Goal: Task Accomplishment & Management: Use online tool/utility

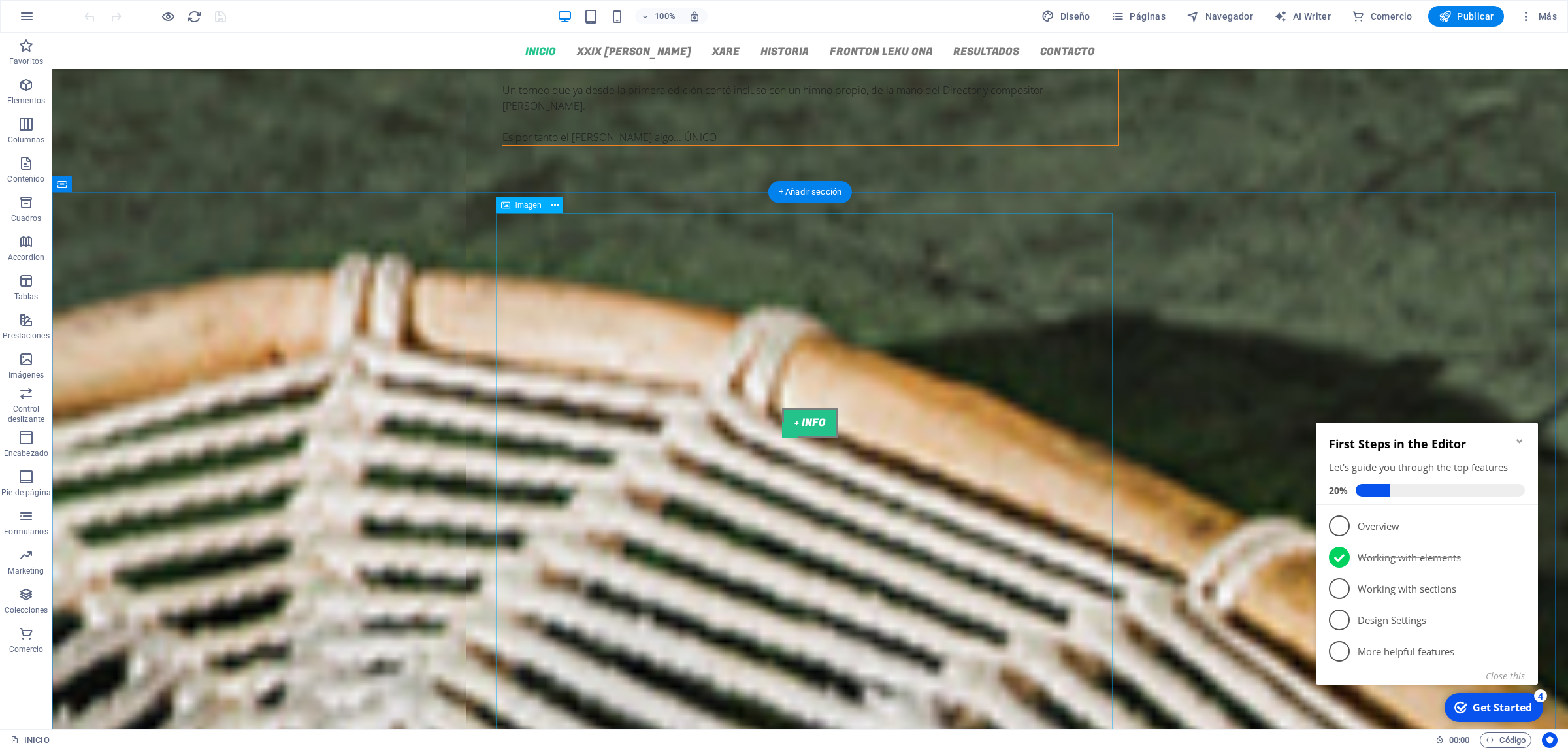
scroll to position [980, 0]
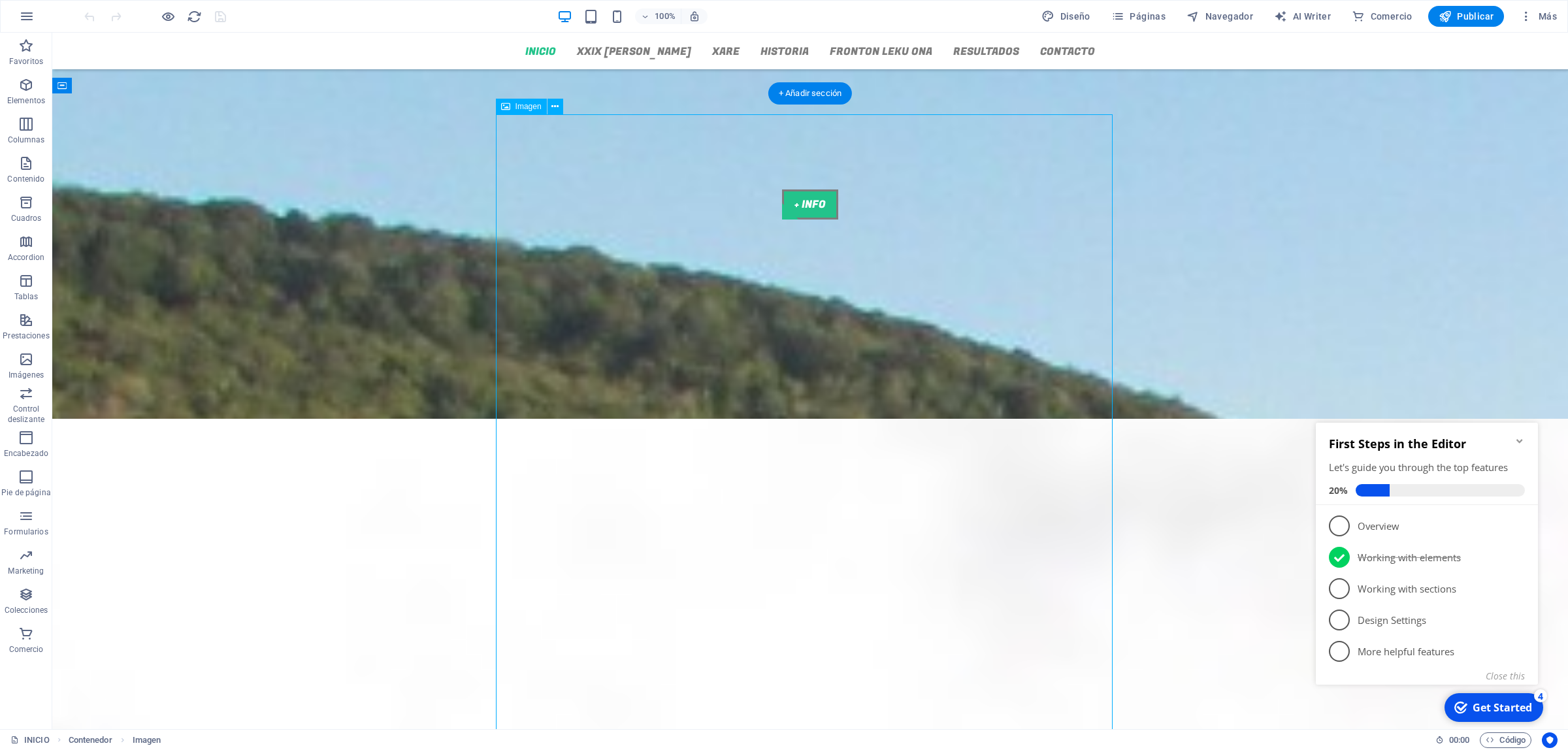
scroll to position [1307, 0]
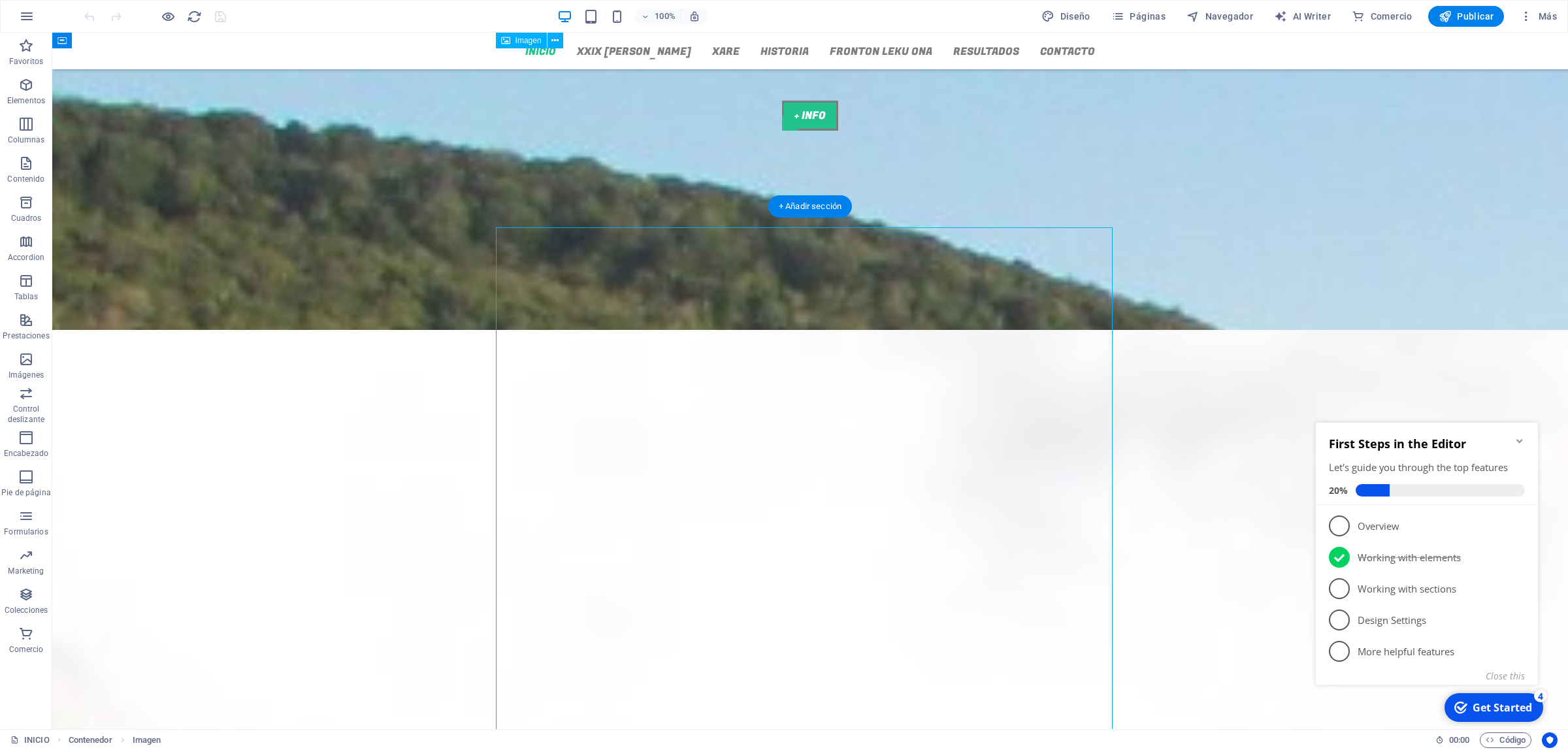
scroll to position [899, 0]
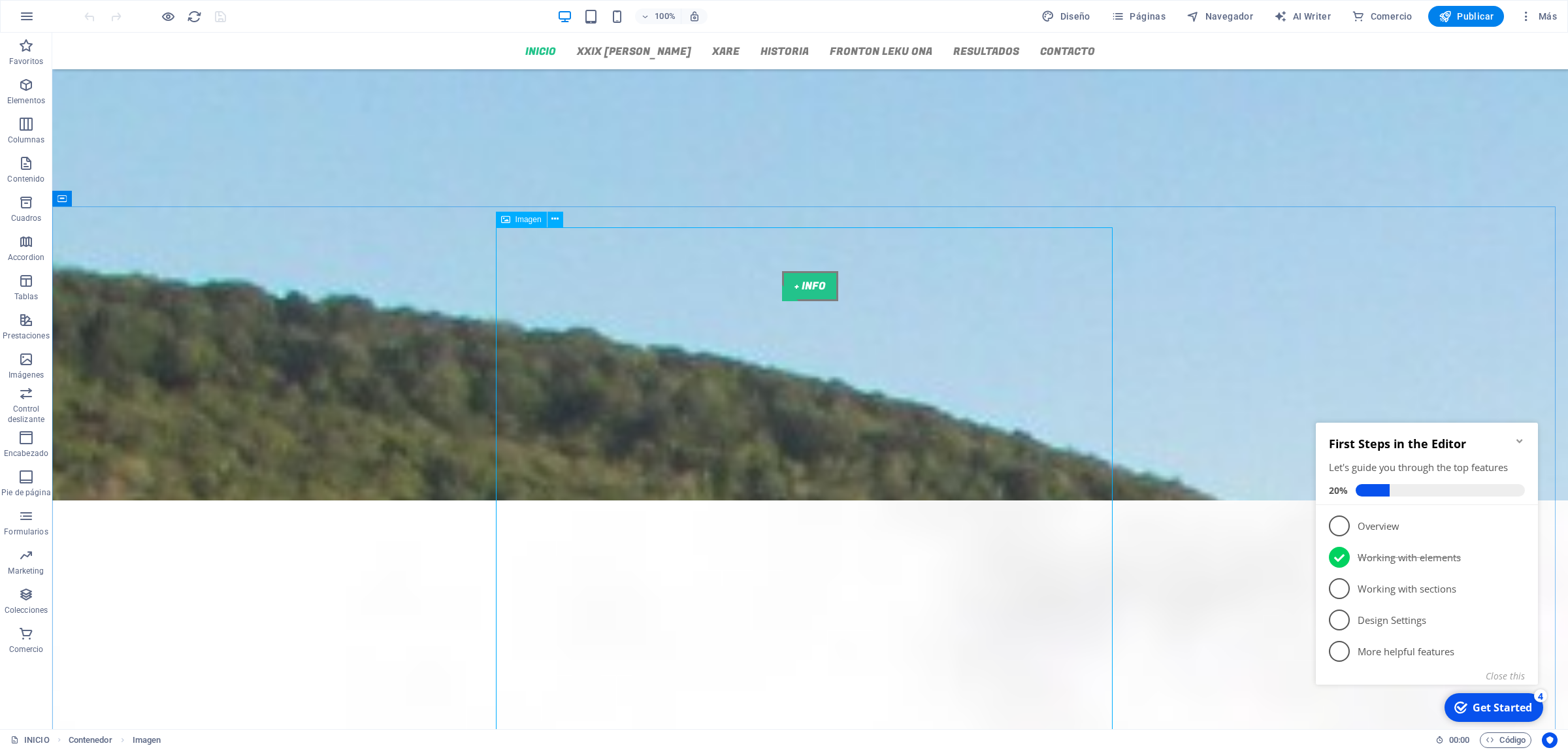
click at [523, 219] on span "Imagen" at bounding box center [529, 219] width 26 height 8
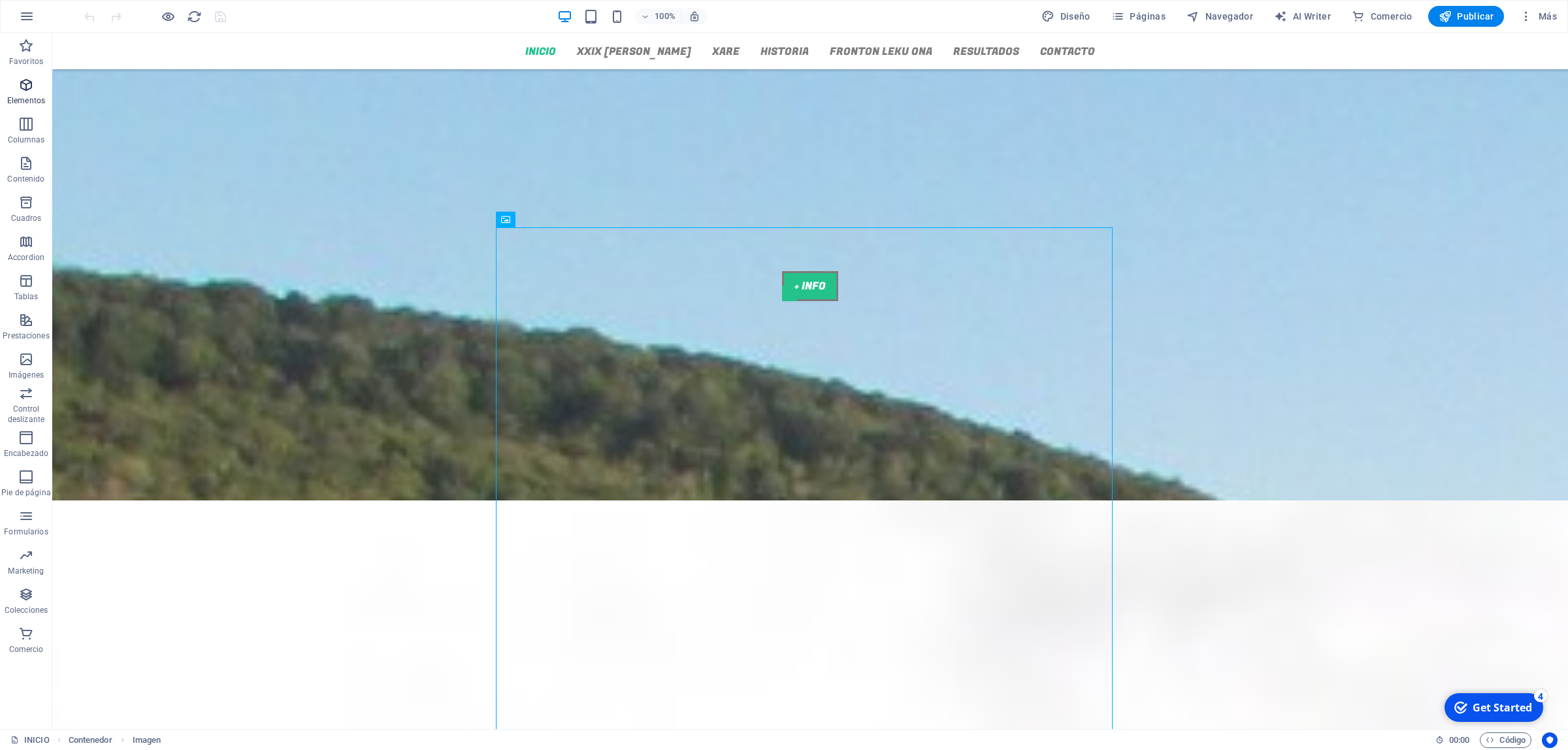
click at [26, 92] on icon "button" at bounding box center [26, 85] width 16 height 16
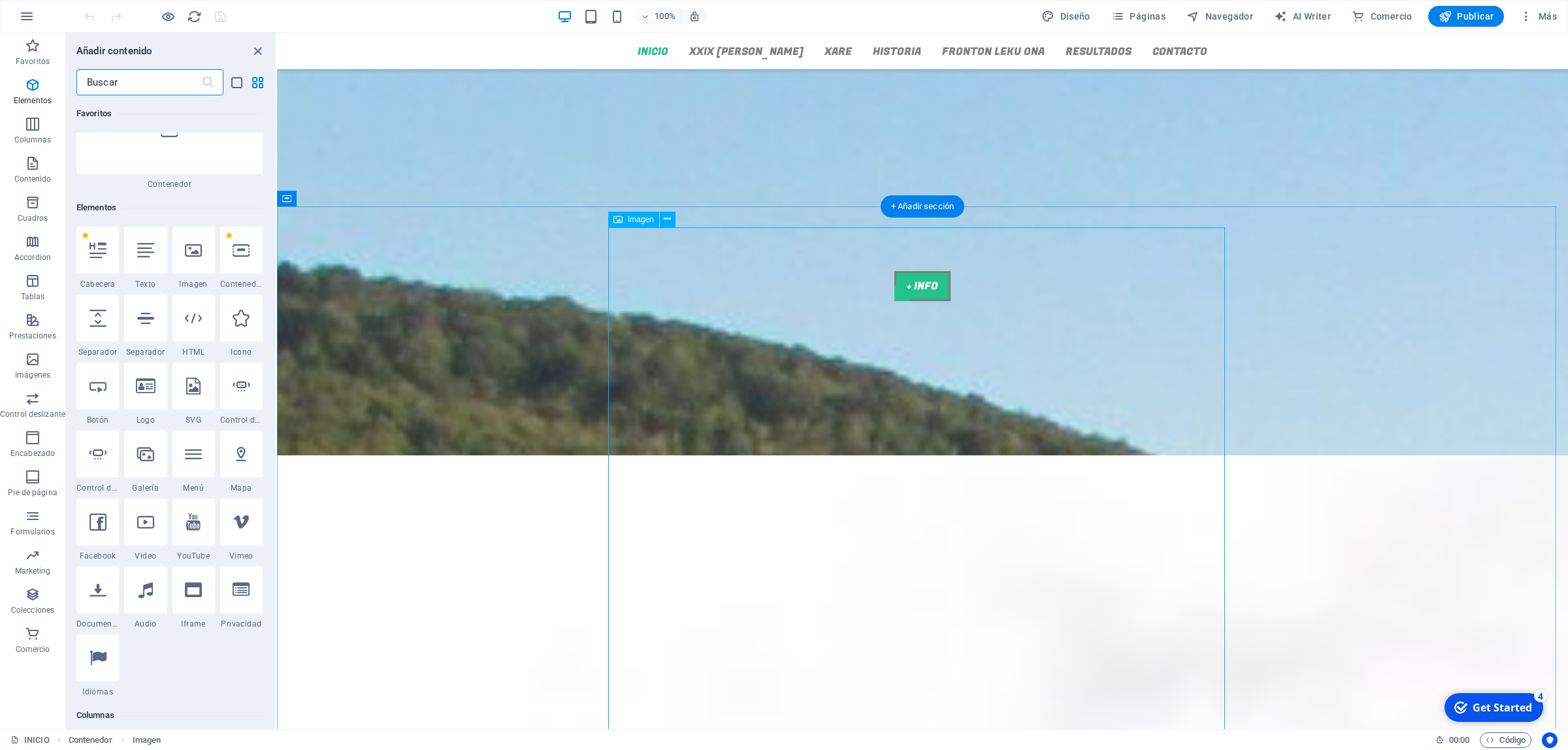
scroll to position [246, 0]
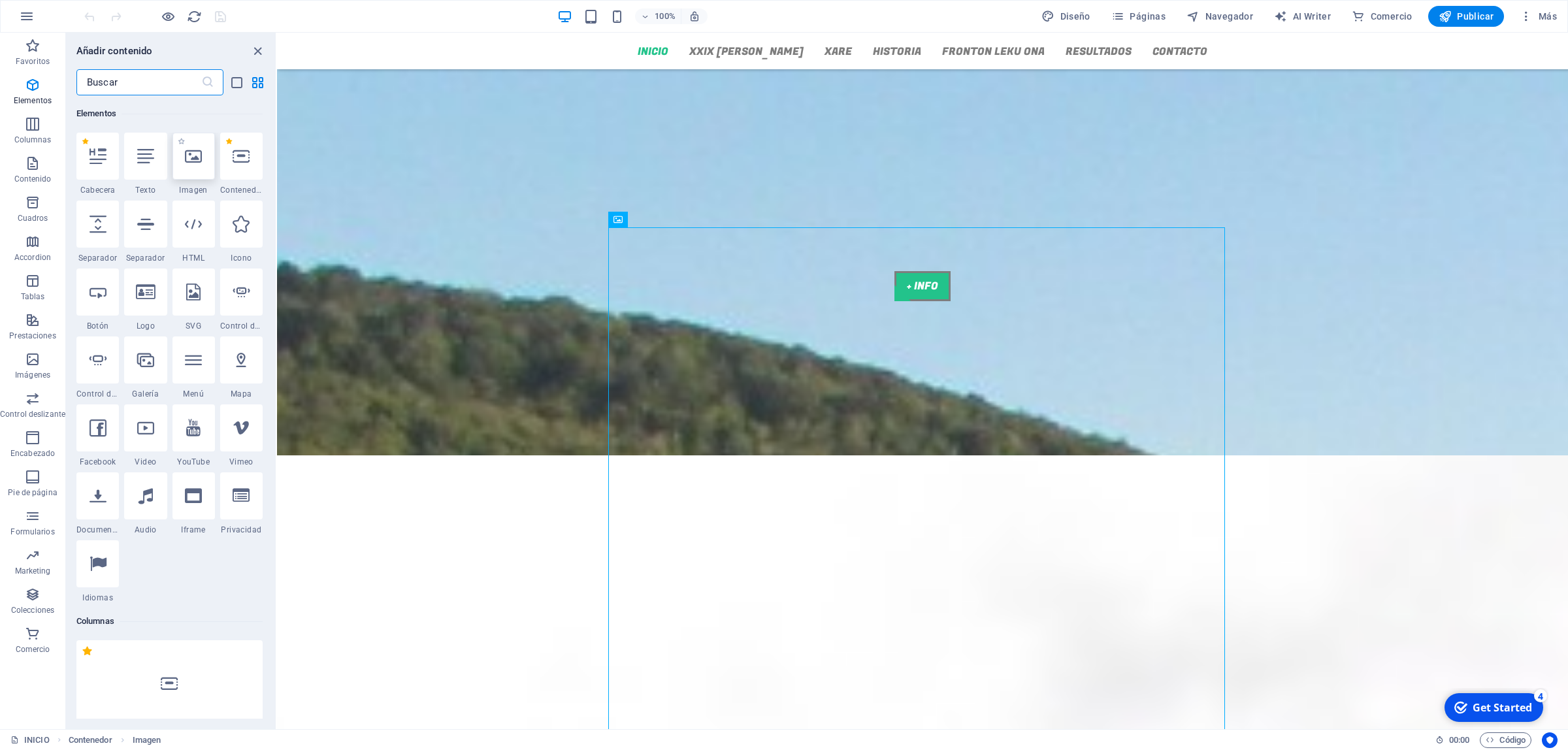
click at [203, 164] on div at bounding box center [194, 156] width 42 height 47
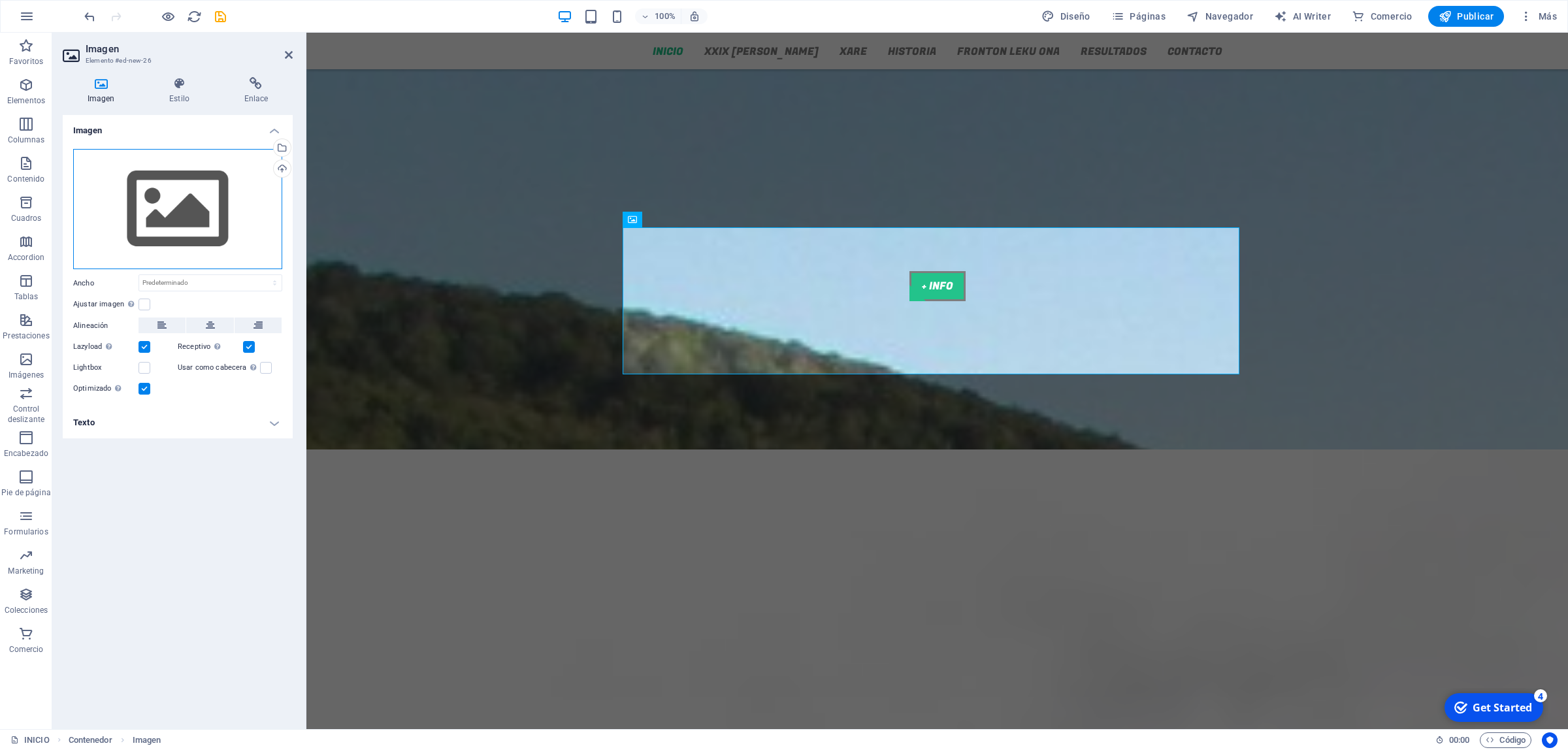
click at [145, 207] on div "Arrastra archivos aquí, haz clic para escoger archivos o selecciona archivos de…" at bounding box center [177, 209] width 209 height 120
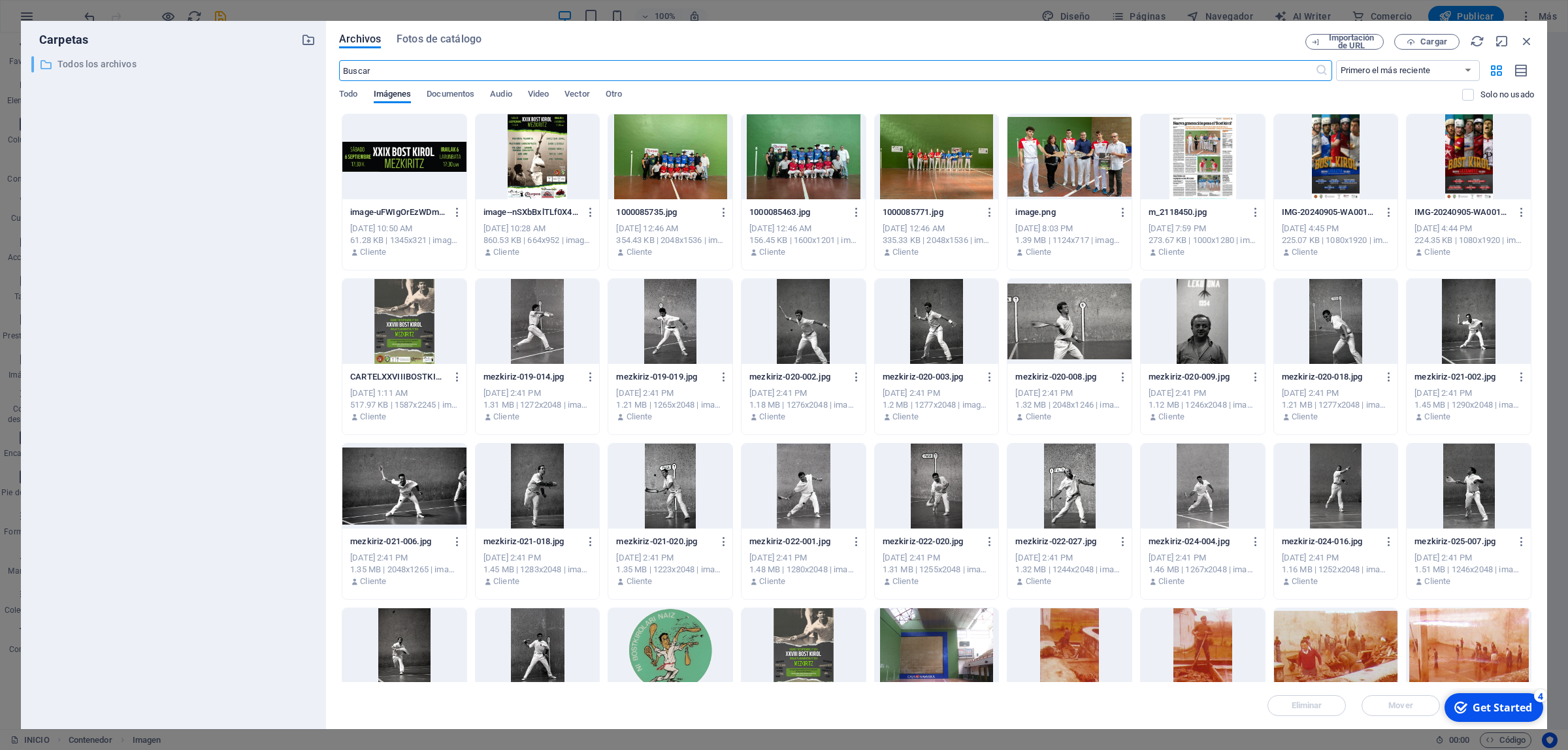
click at [128, 66] on p "Todos los archivos" at bounding box center [174, 64] width 234 height 15
click at [1524, 43] on icon "button" at bounding box center [1526, 41] width 14 height 14
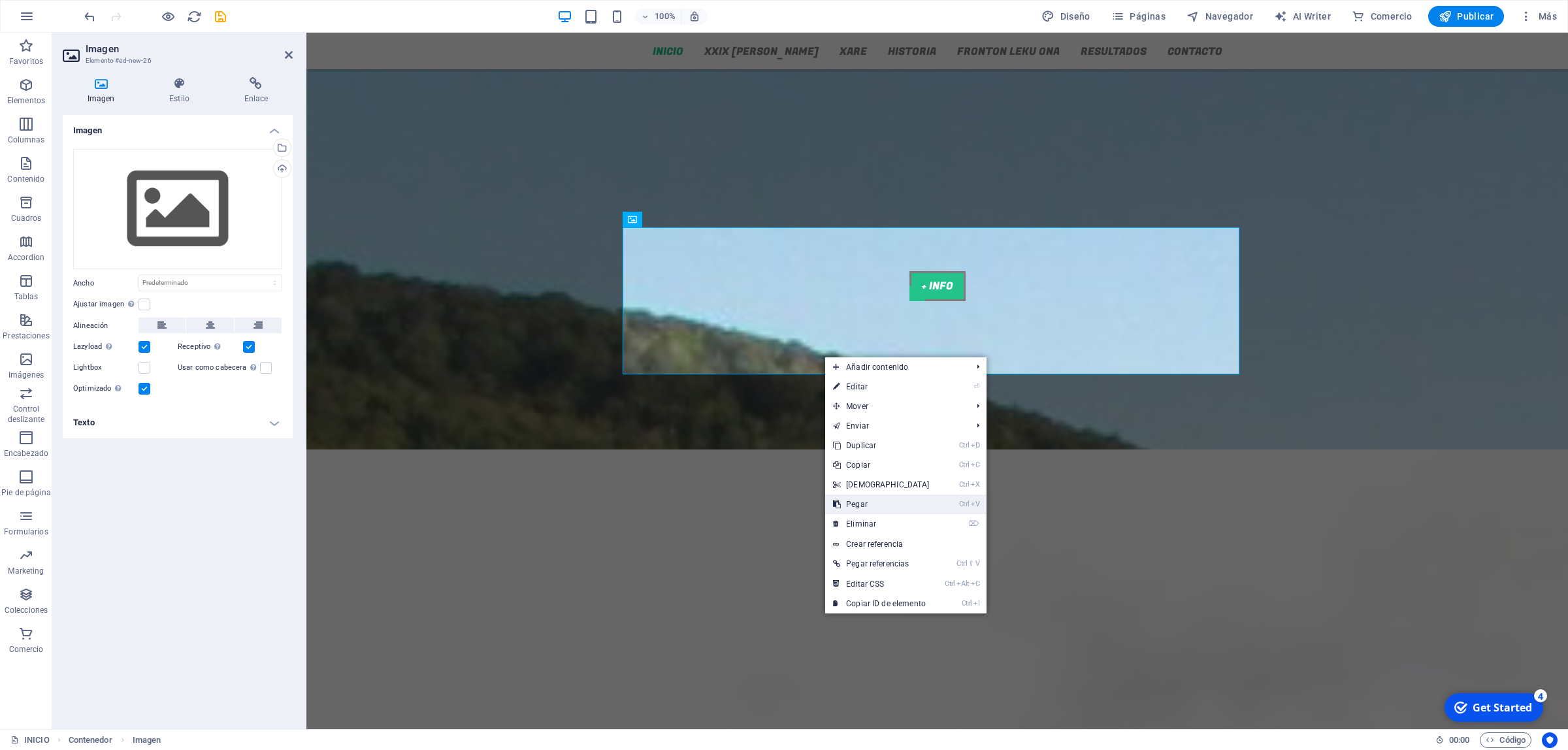
click at [860, 497] on link "Ctrl V Pegar" at bounding box center [881, 504] width 113 height 20
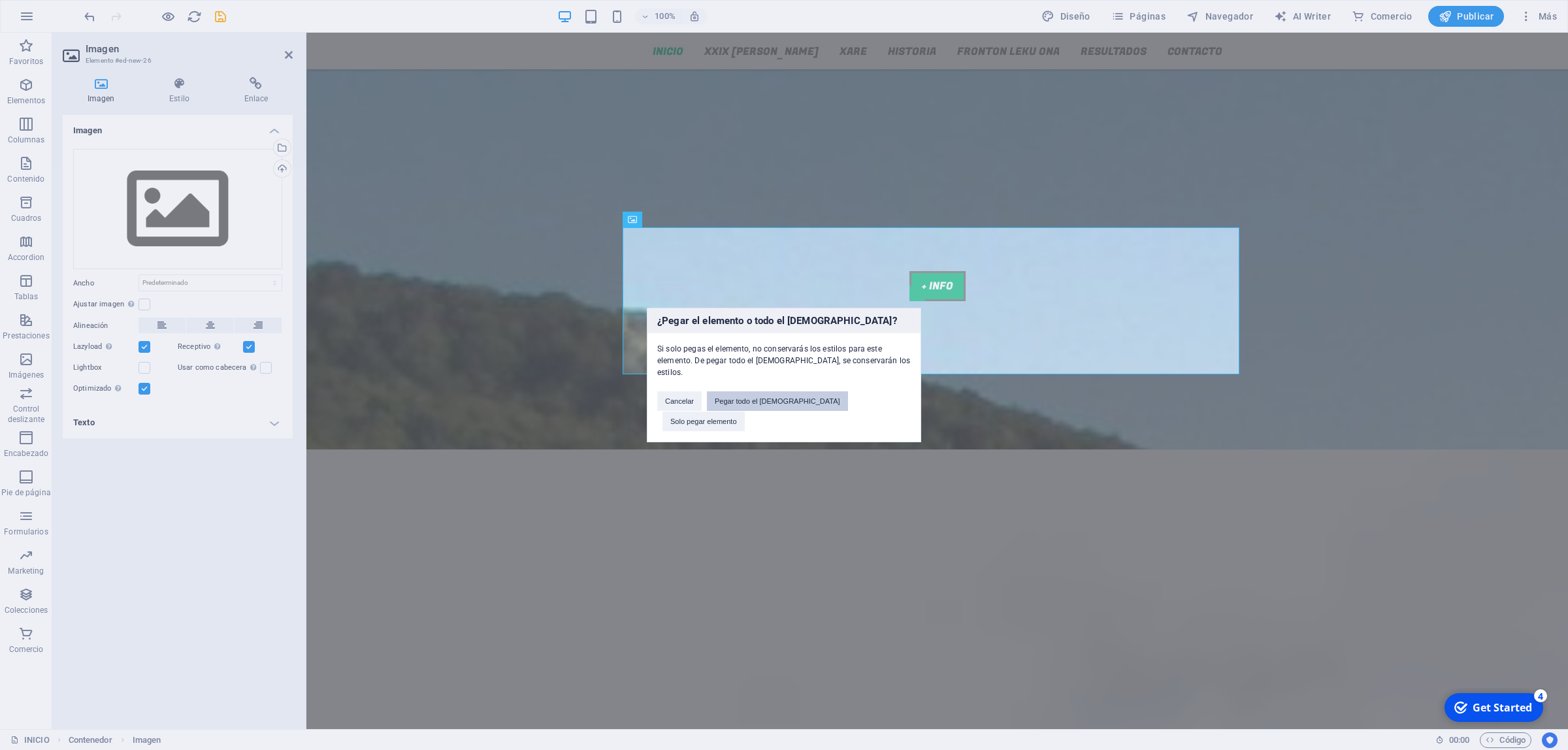
click at [795, 403] on button "Pegar todo el [DEMOGRAPHIC_DATA]" at bounding box center [777, 401] width 141 height 20
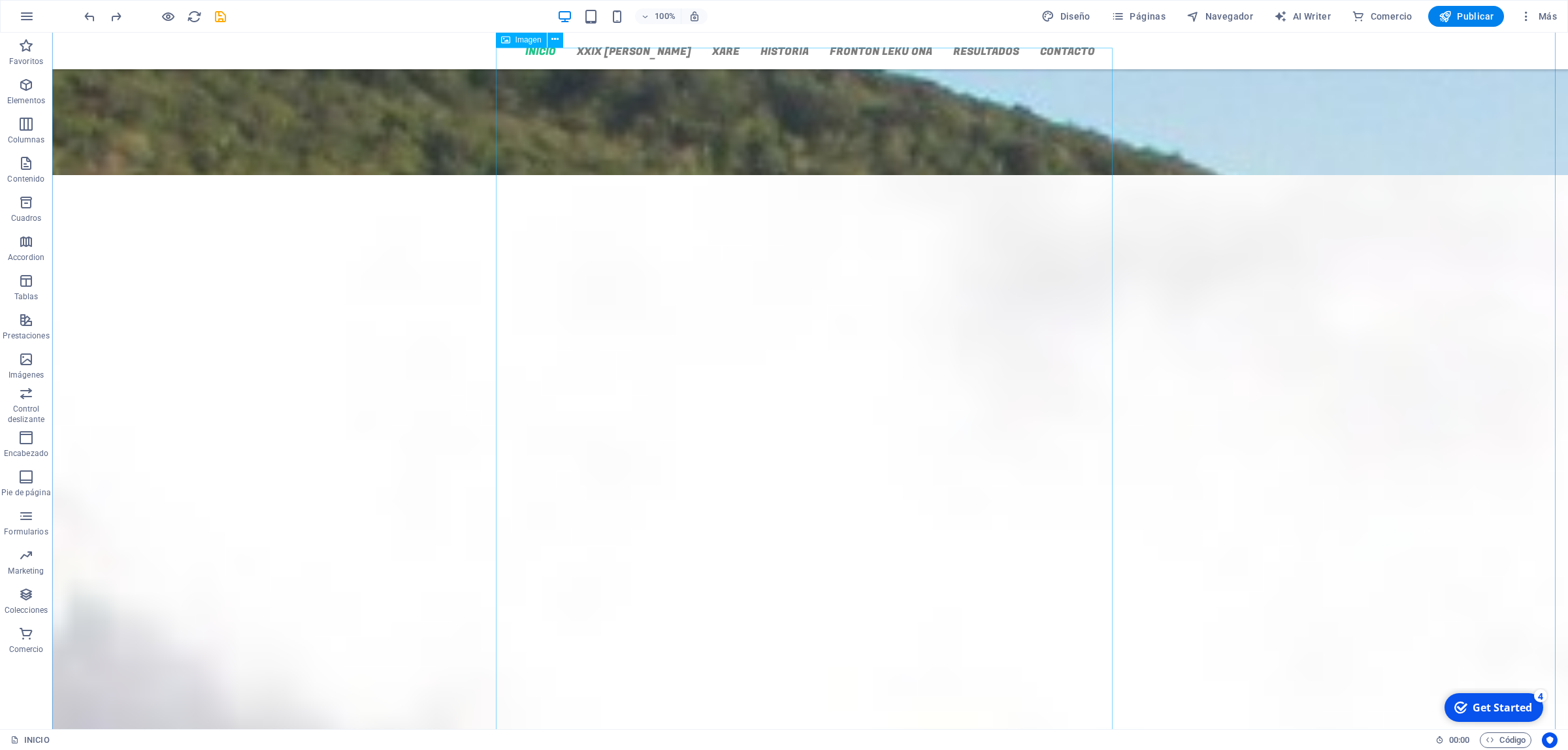
scroll to position [1225, 0]
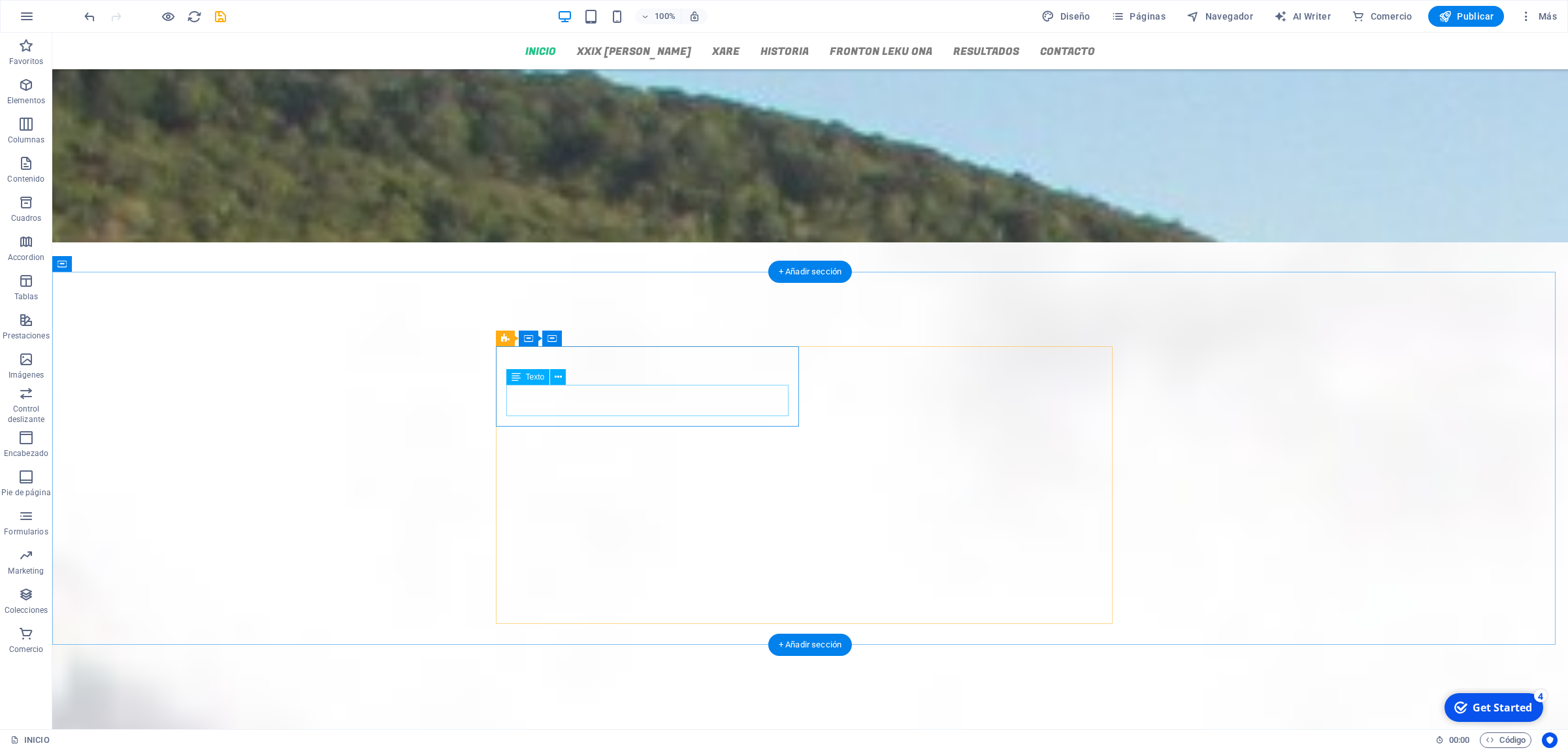
scroll to position [830, 0]
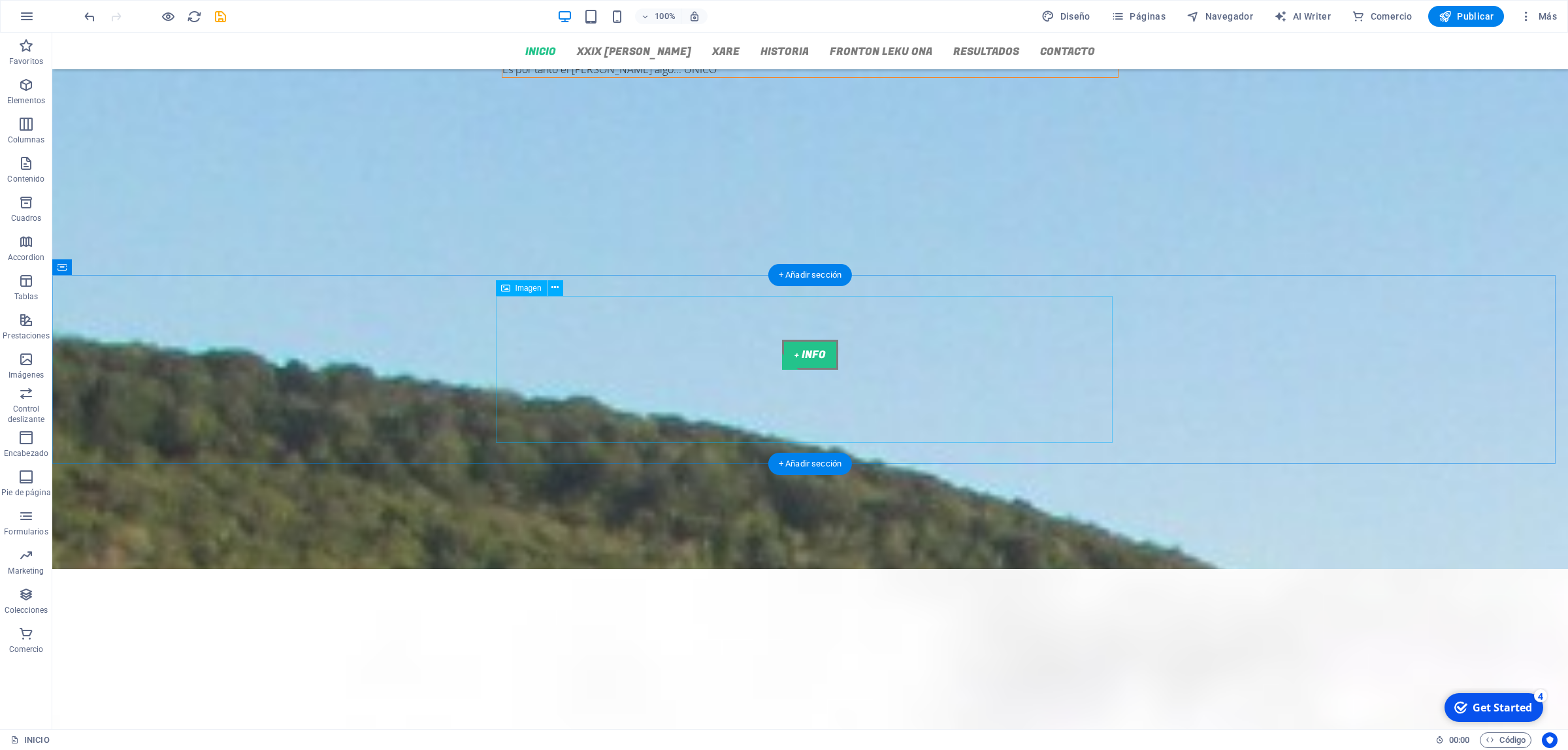
click at [652, 391] on figure at bounding box center [810, 464] width 617 height 147
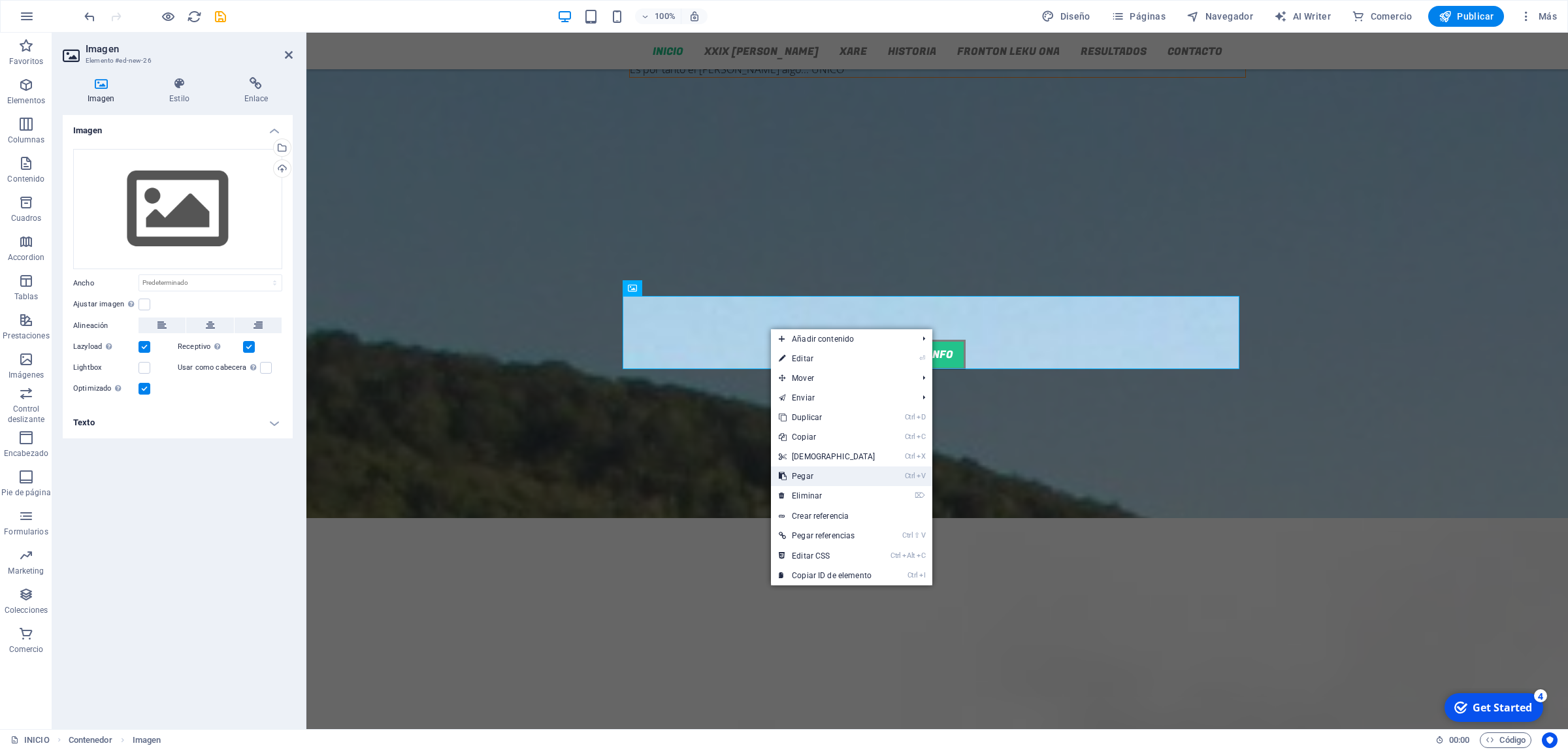
click at [809, 471] on link "Ctrl V Pegar" at bounding box center [827, 476] width 113 height 20
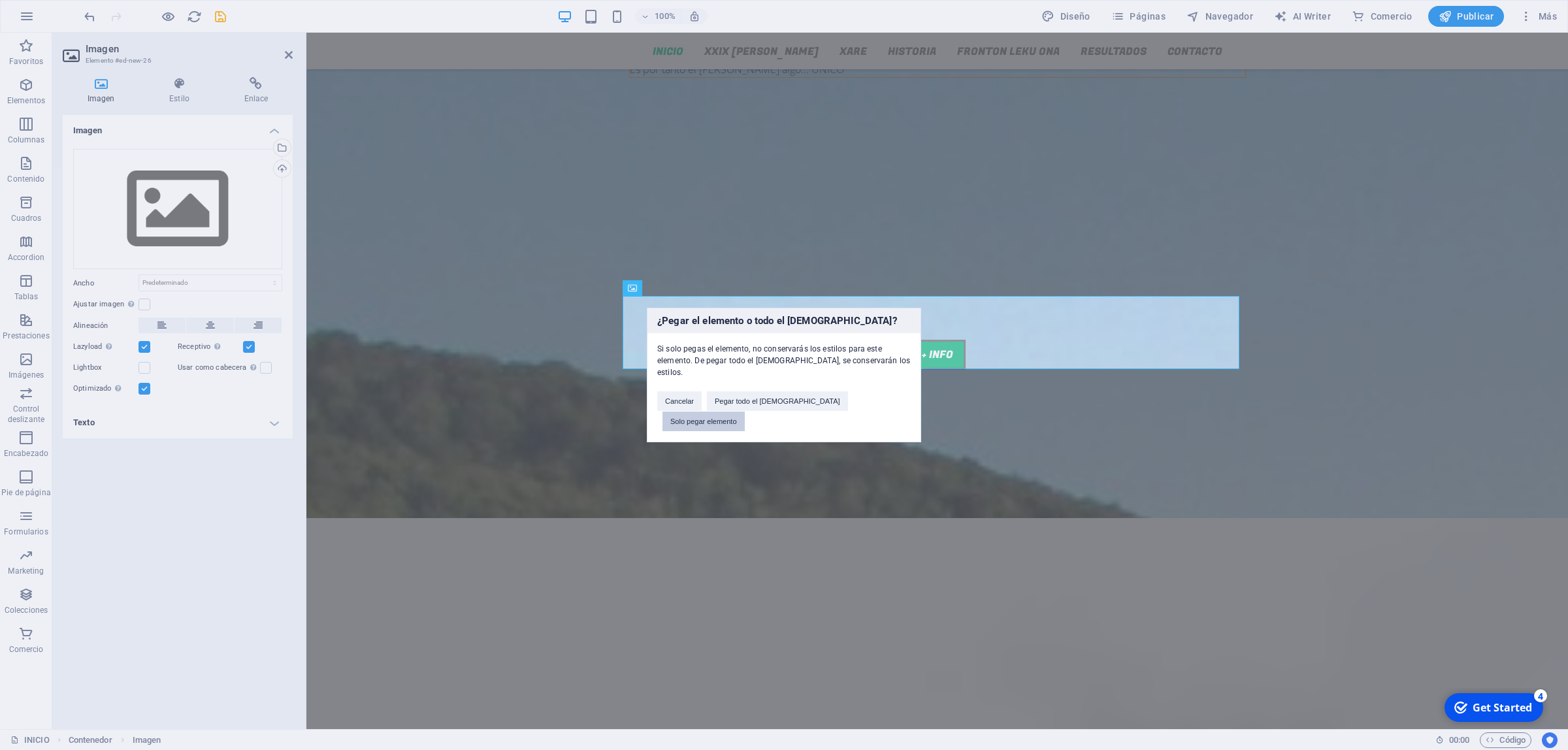
click at [745, 412] on button "Solo pegar elemento" at bounding box center [703, 421] width 83 height 20
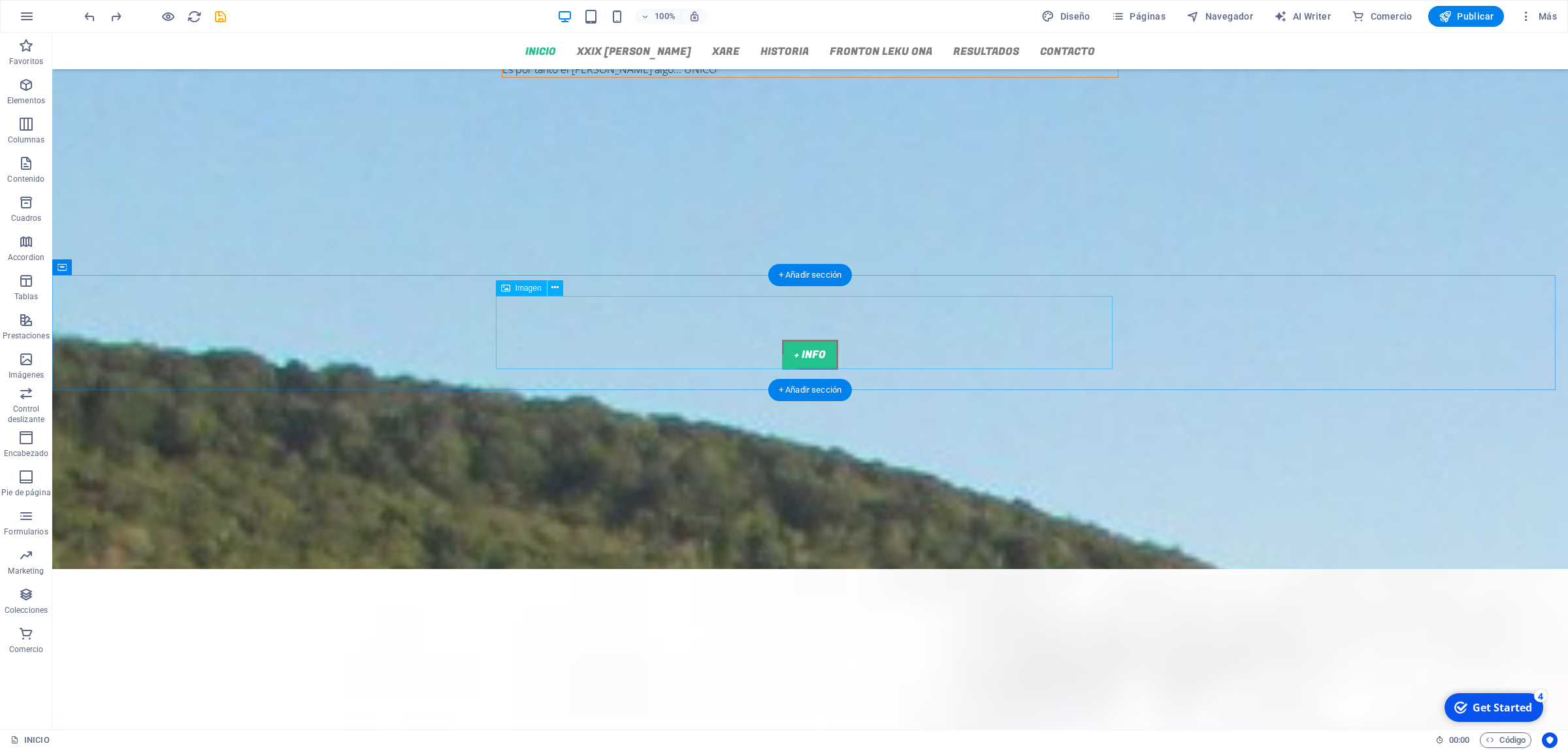
click at [724, 391] on figure at bounding box center [810, 464] width 617 height 147
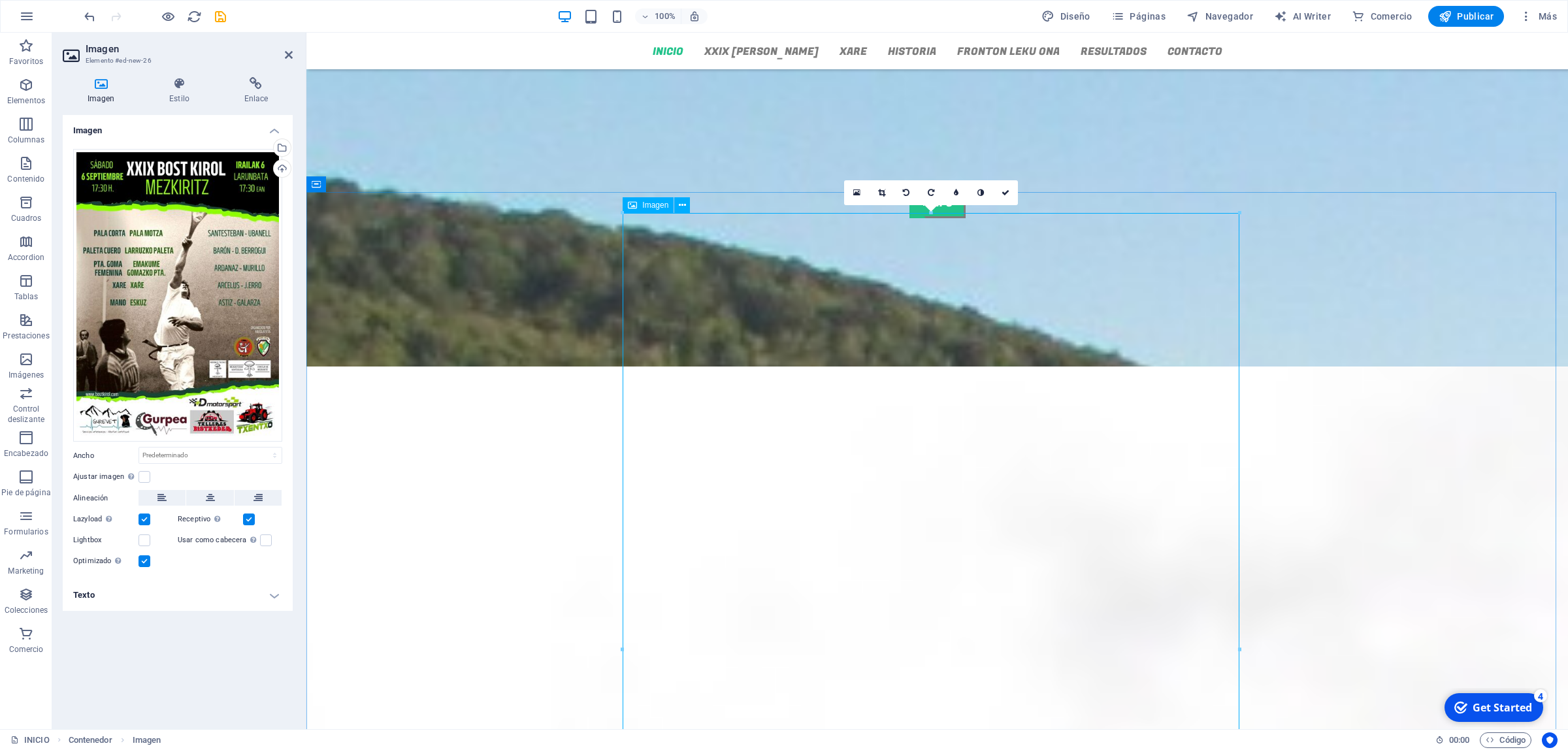
scroll to position [1239, 0]
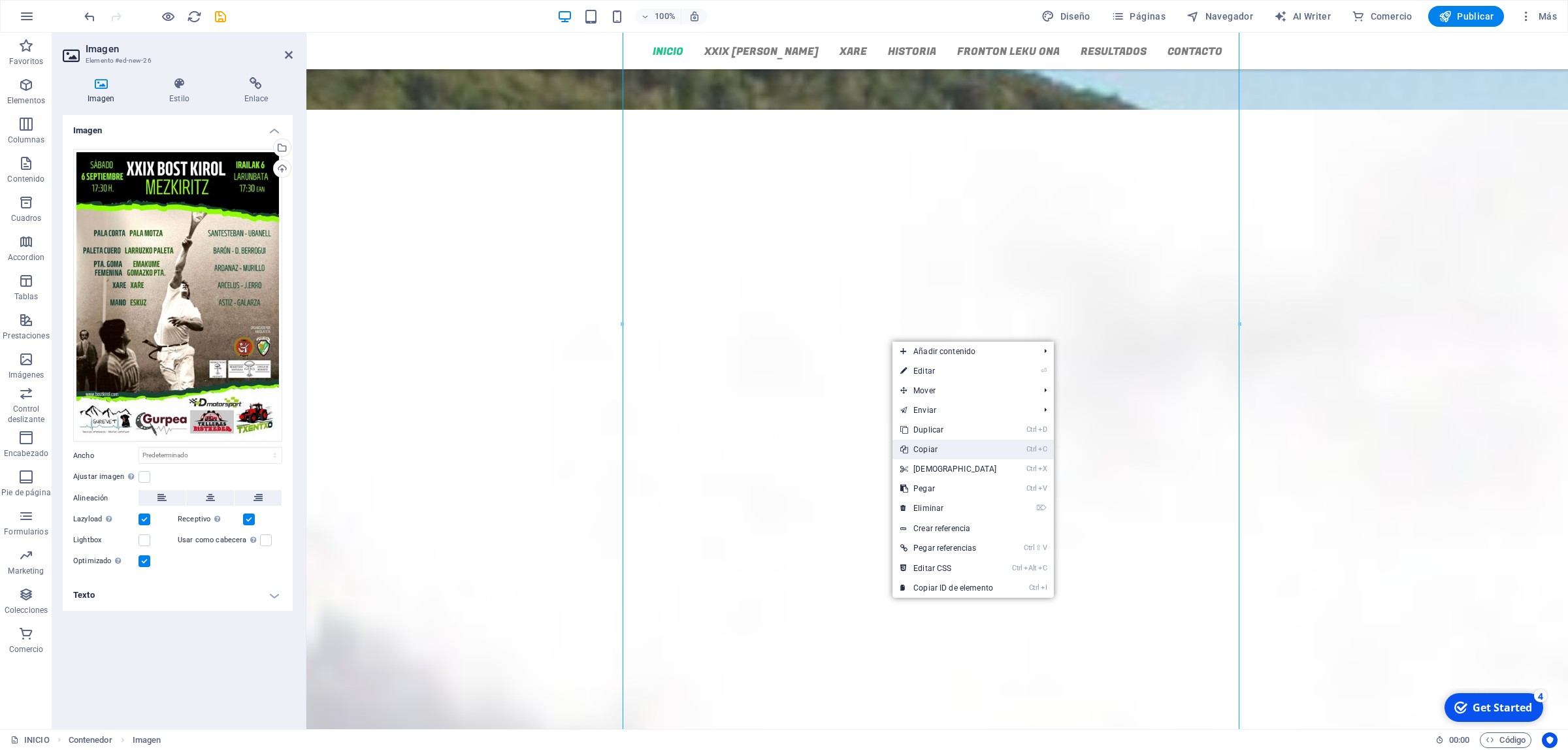
click at [945, 455] on link "Ctrl C Copiar" at bounding box center [948, 449] width 113 height 20
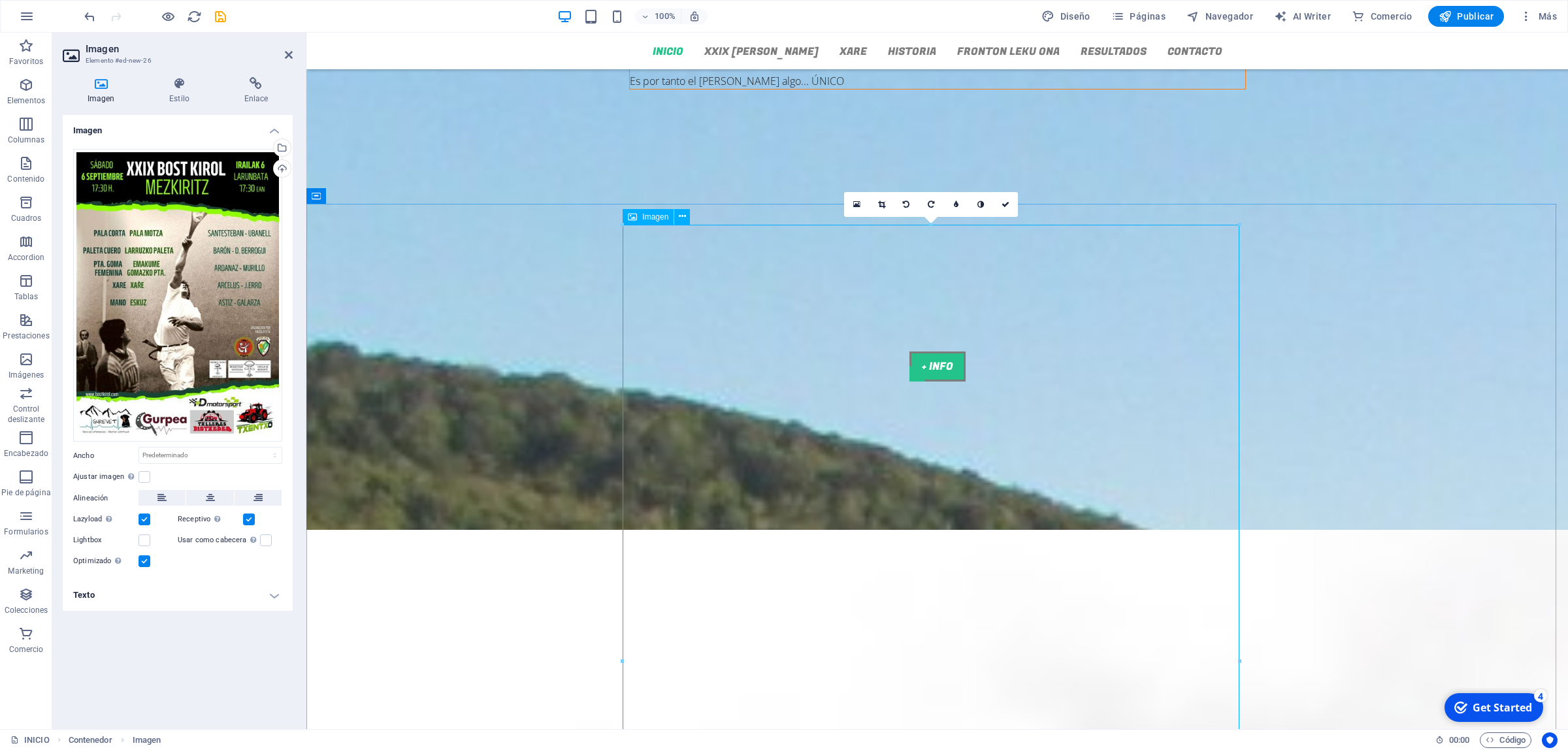
scroll to position [748, 0]
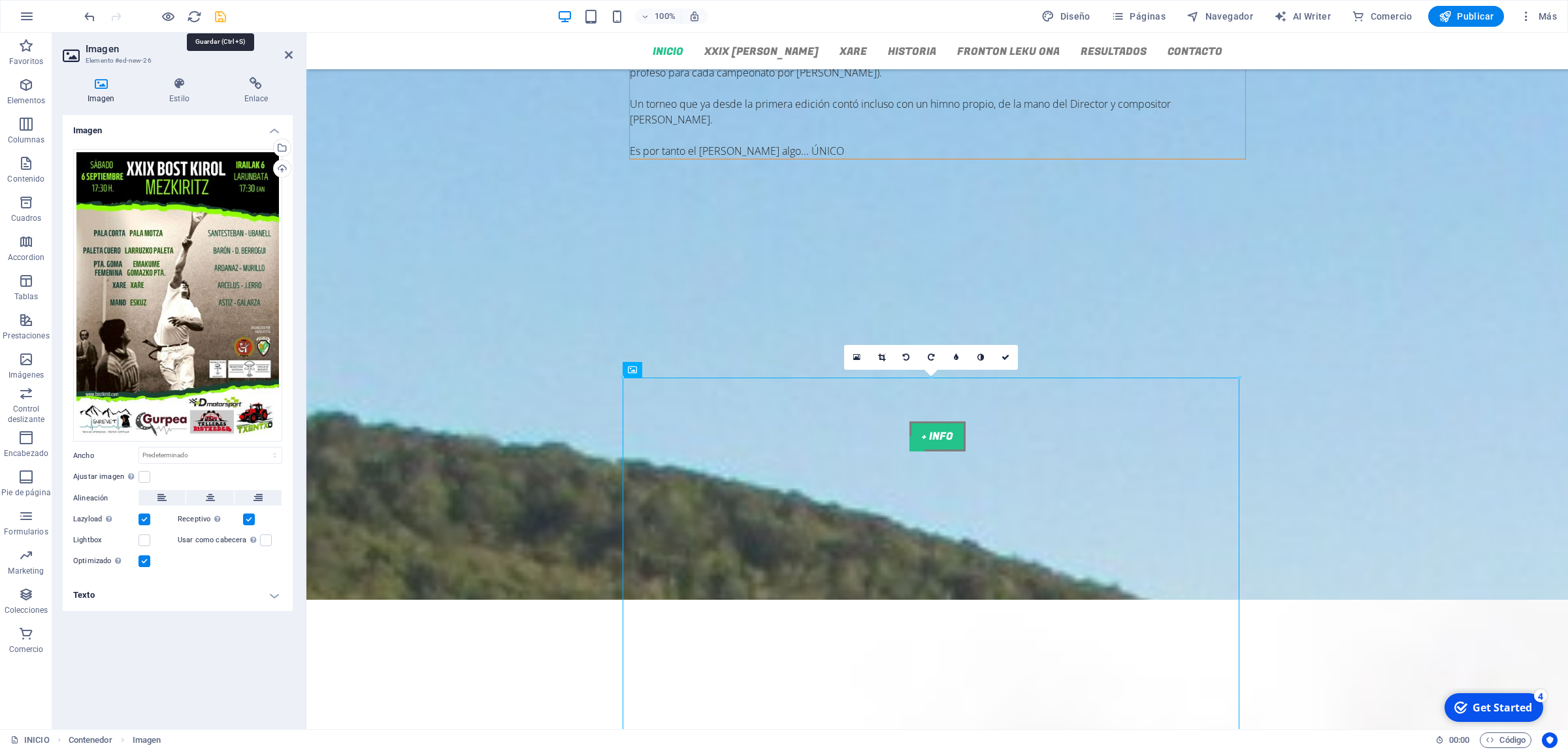
click at [226, 16] on icon "save" at bounding box center [220, 16] width 15 height 15
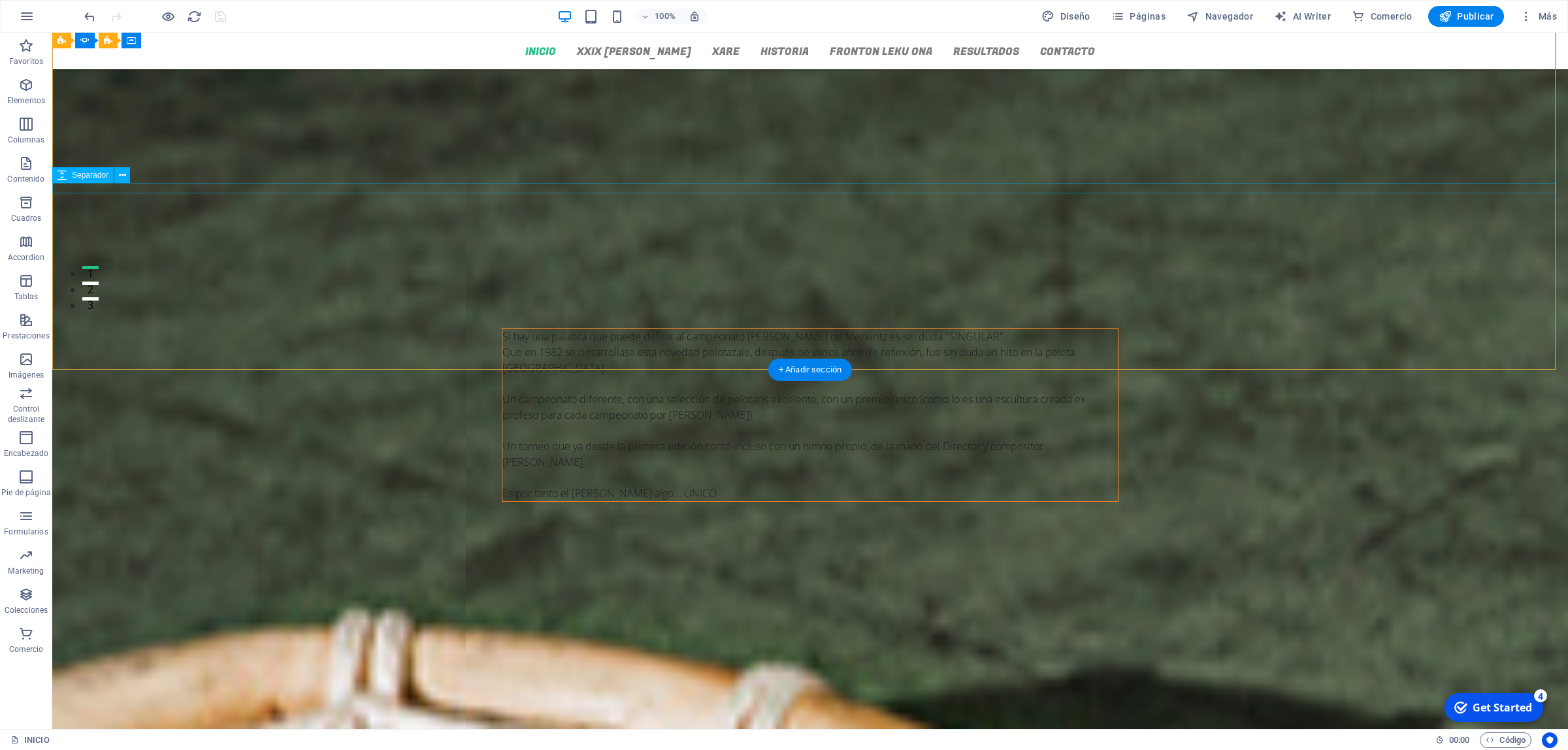
scroll to position [177, 0]
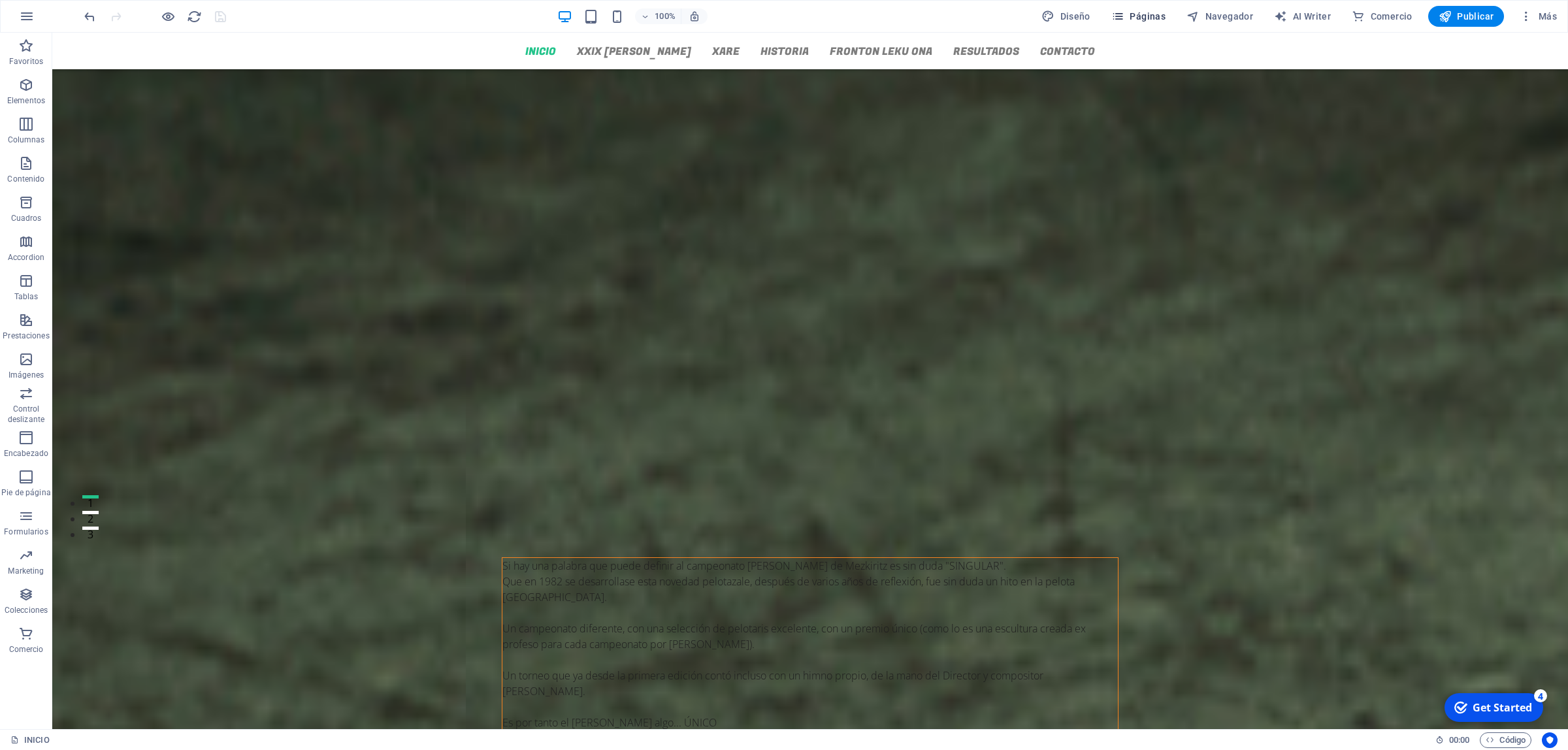
click at [1124, 10] on icon "button" at bounding box center [1118, 16] width 13 height 13
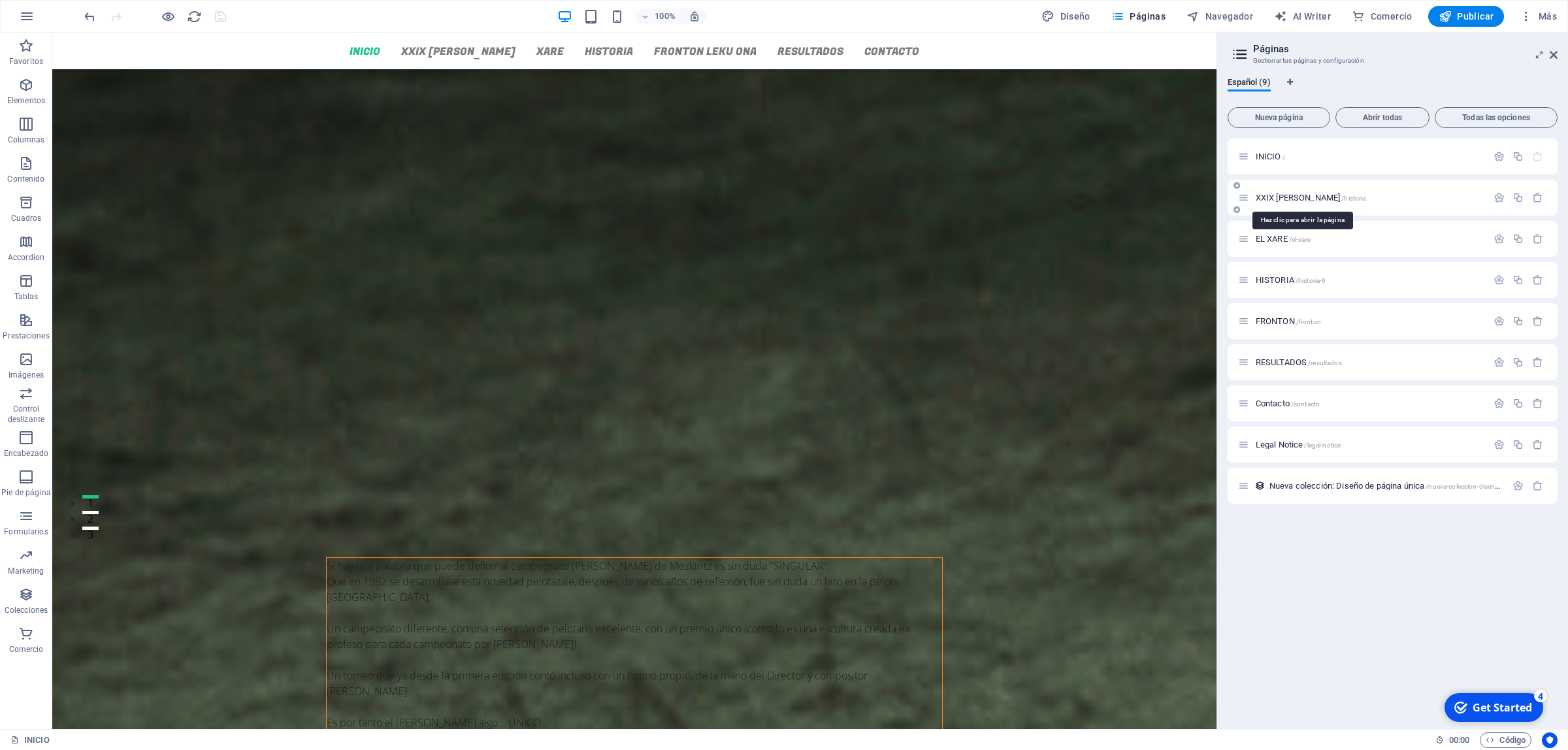
click at [1282, 201] on span "XXIX [PERSON_NAME] /historia" at bounding box center [1311, 197] width 111 height 10
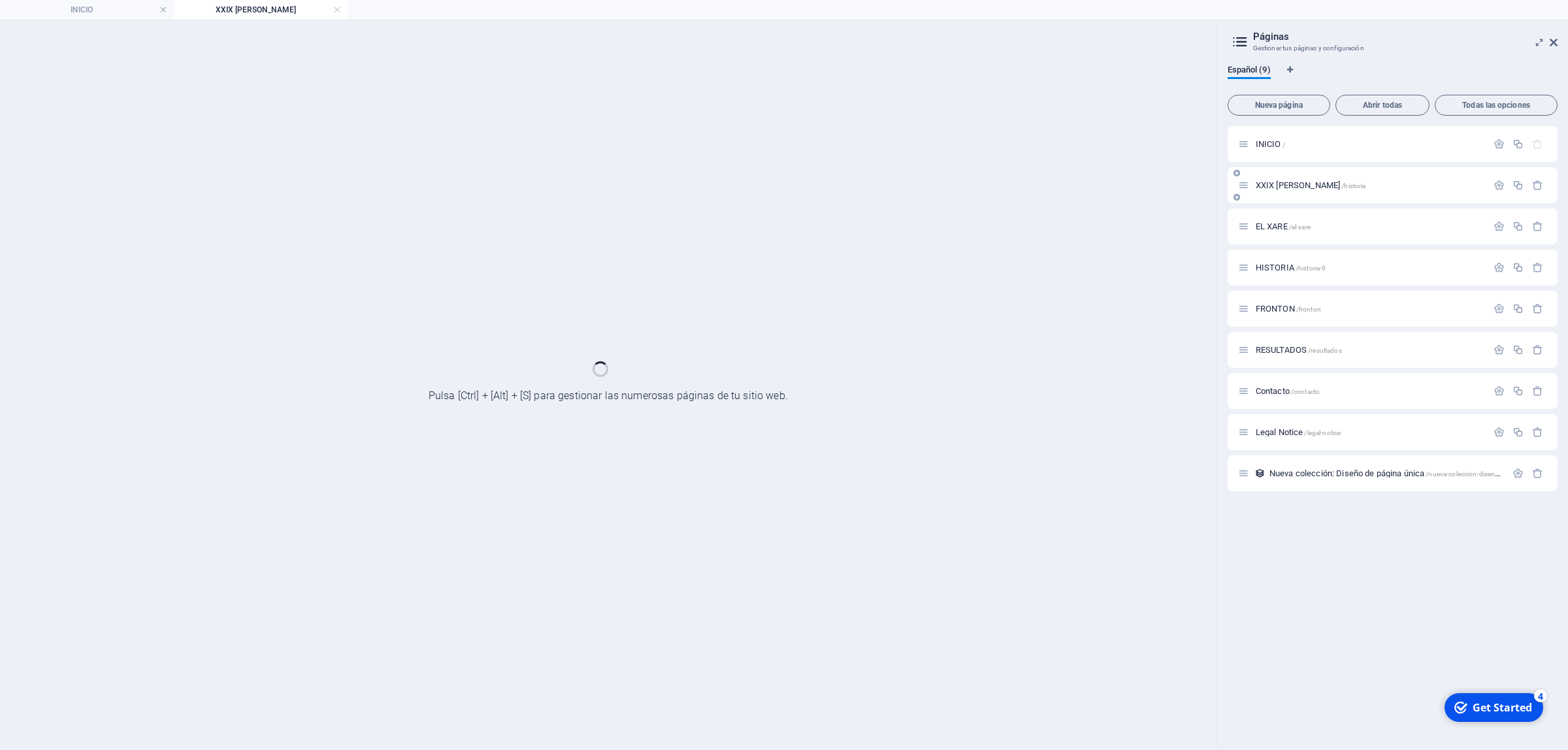
scroll to position [0, 0]
click at [1282, 201] on div "XXIX [PERSON_NAME] /historia" at bounding box center [1393, 185] width 330 height 36
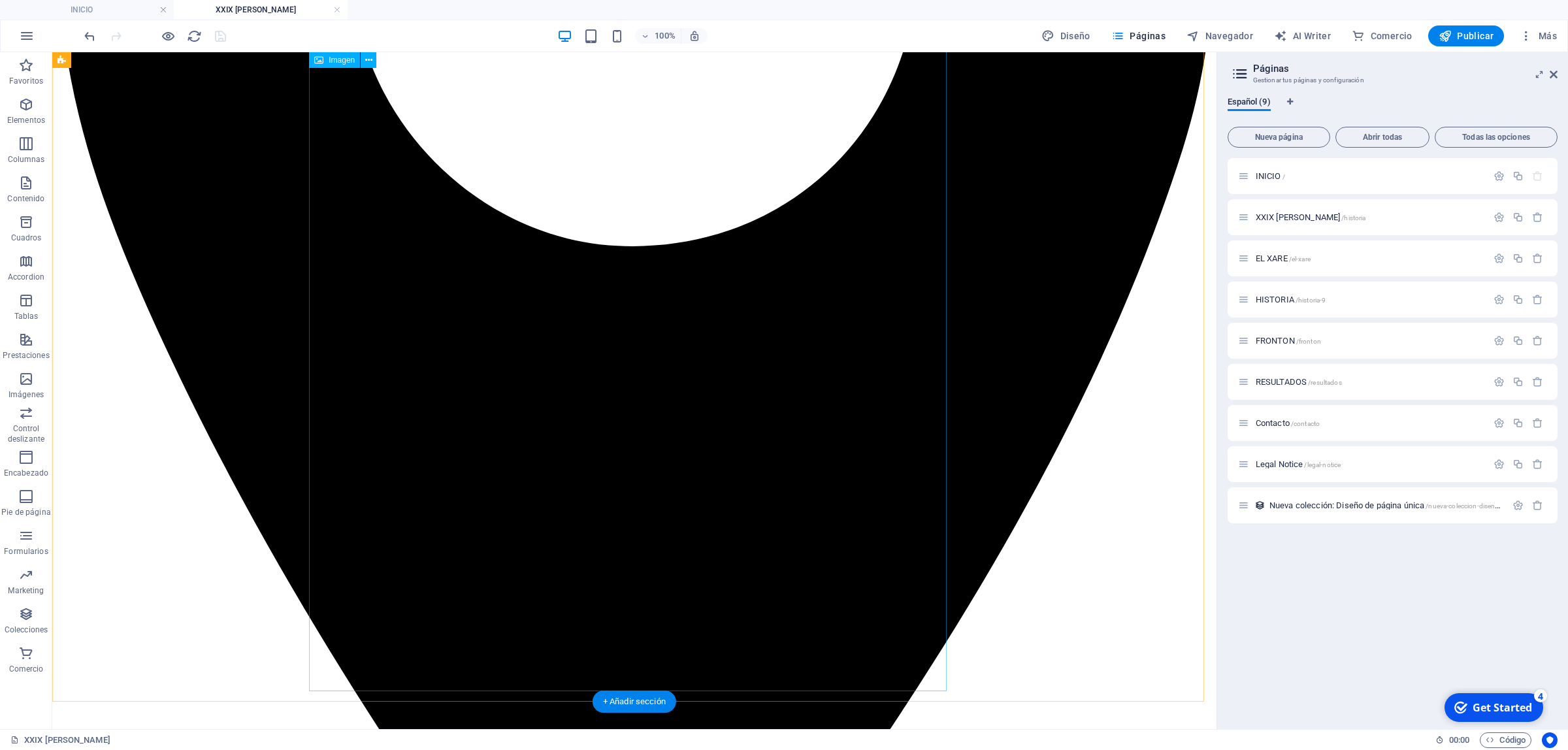
scroll to position [598, 0]
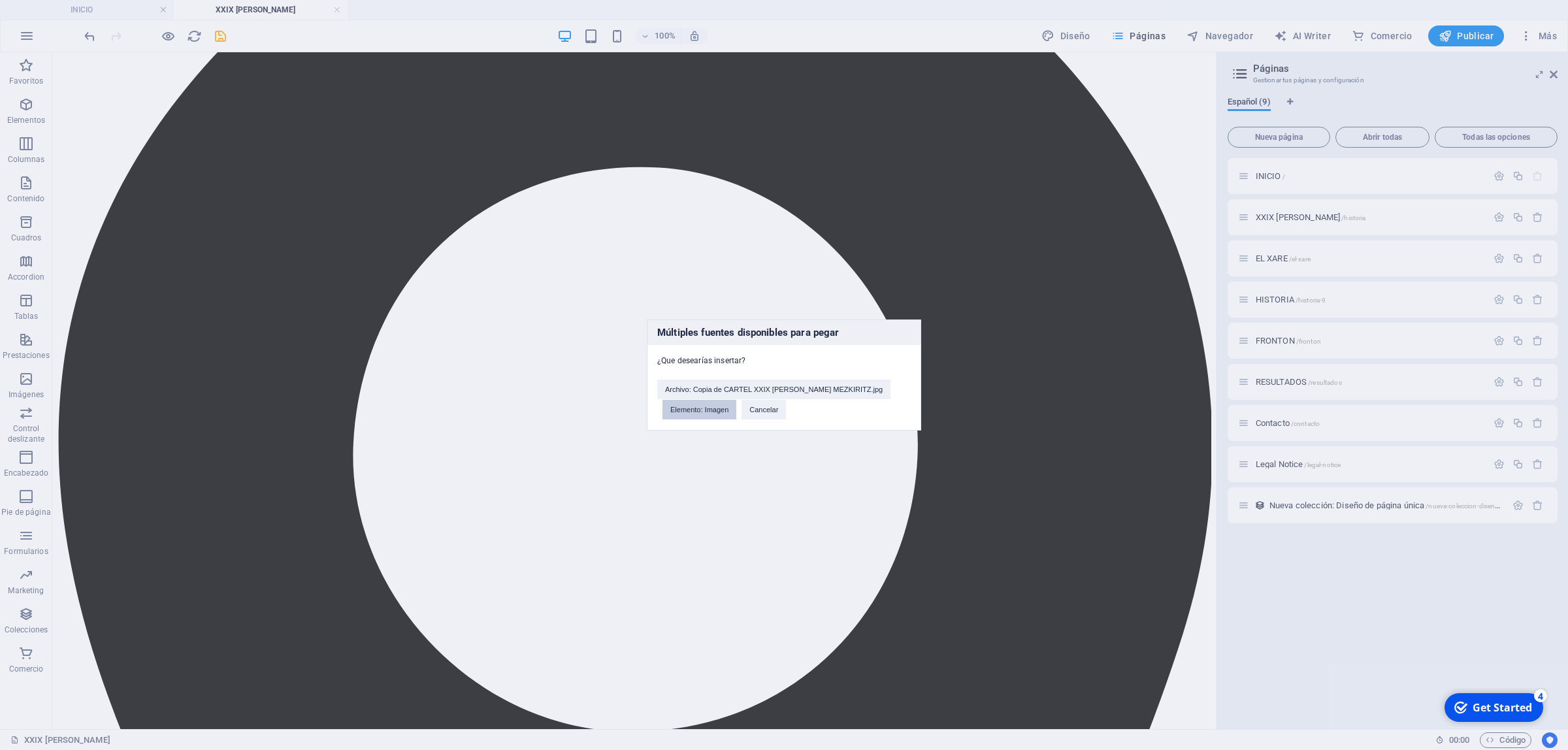
click at [713, 407] on button "Elemento: Imagen" at bounding box center [699, 409] width 74 height 20
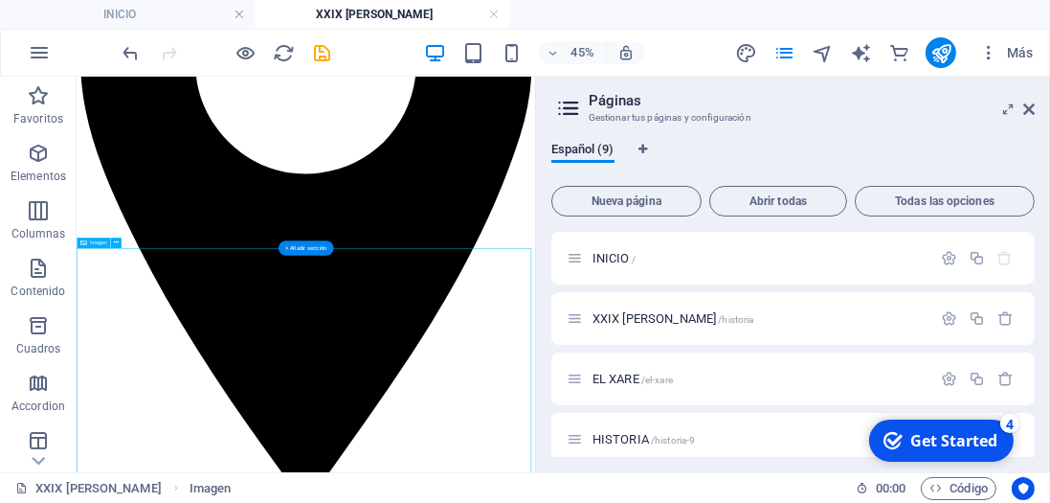
scroll to position [495, 0]
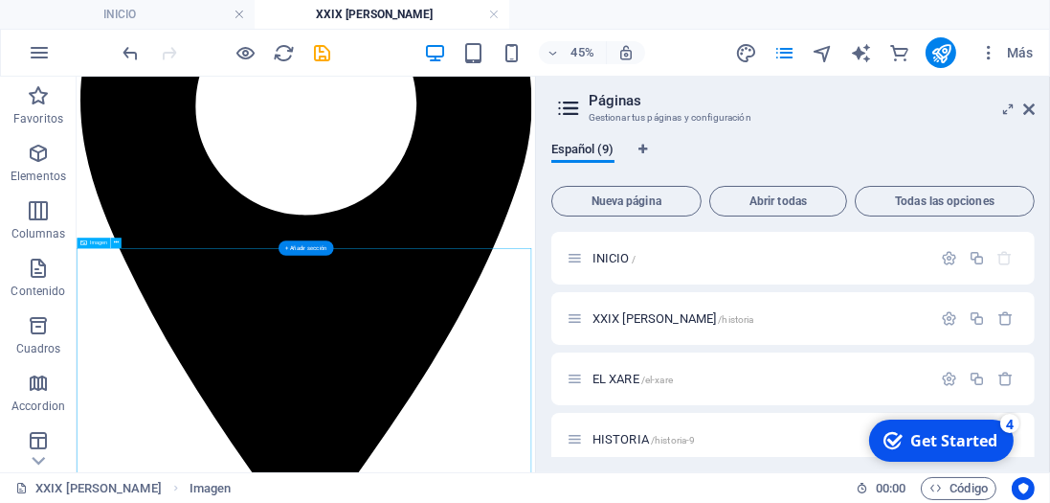
drag, startPoint x: 727, startPoint y: 792, endPoint x: 732, endPoint y: 196, distance: 595.6
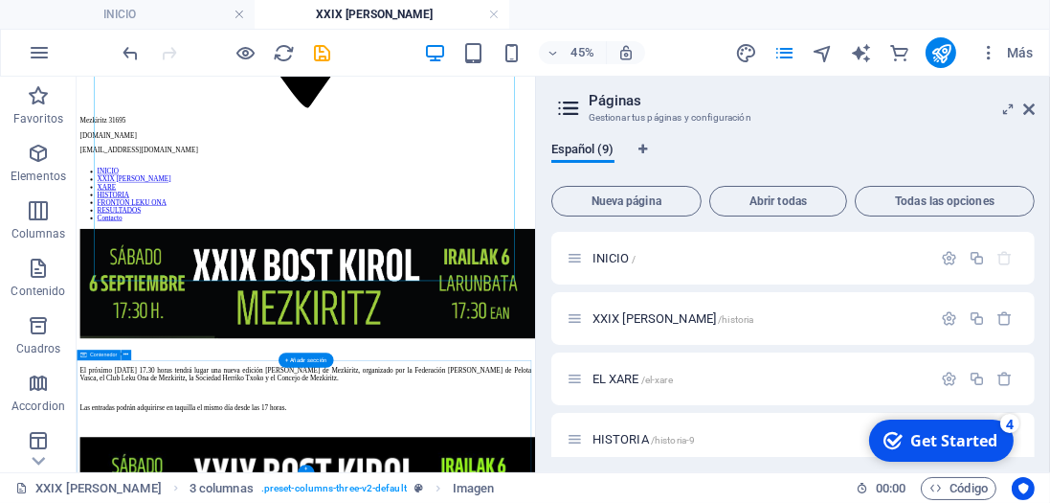
scroll to position [1456, 0]
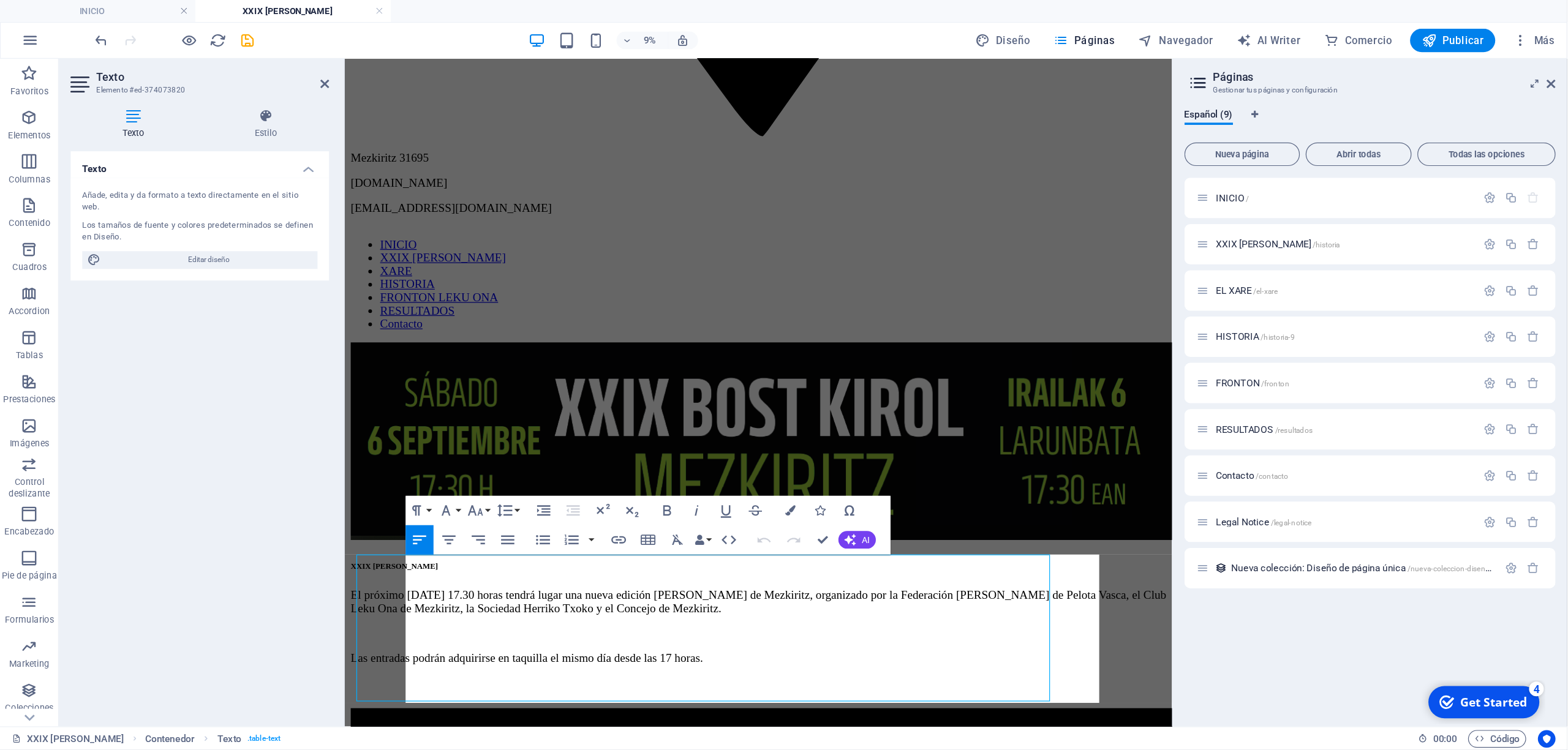
scroll to position [855, 0]
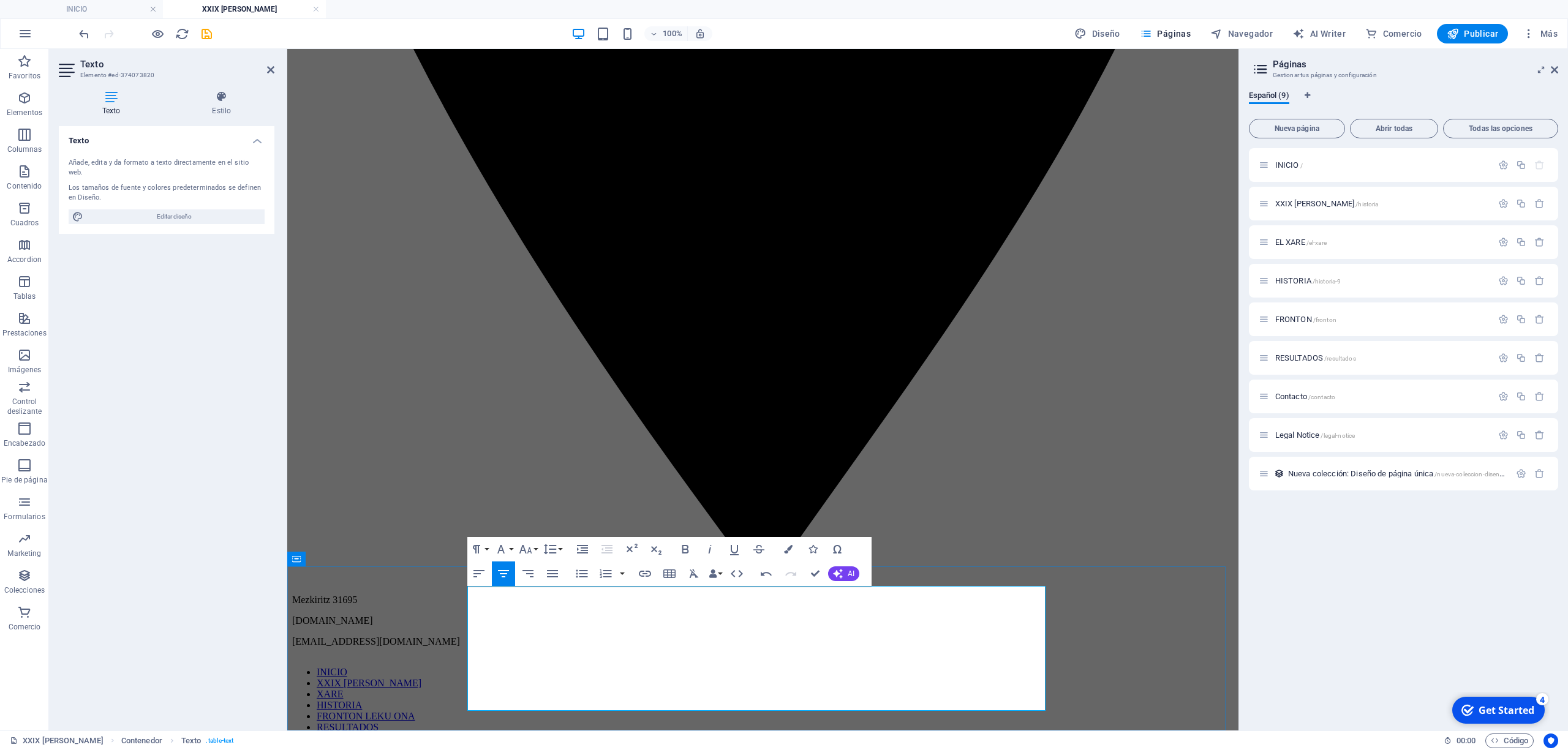
scroll to position [909, 0]
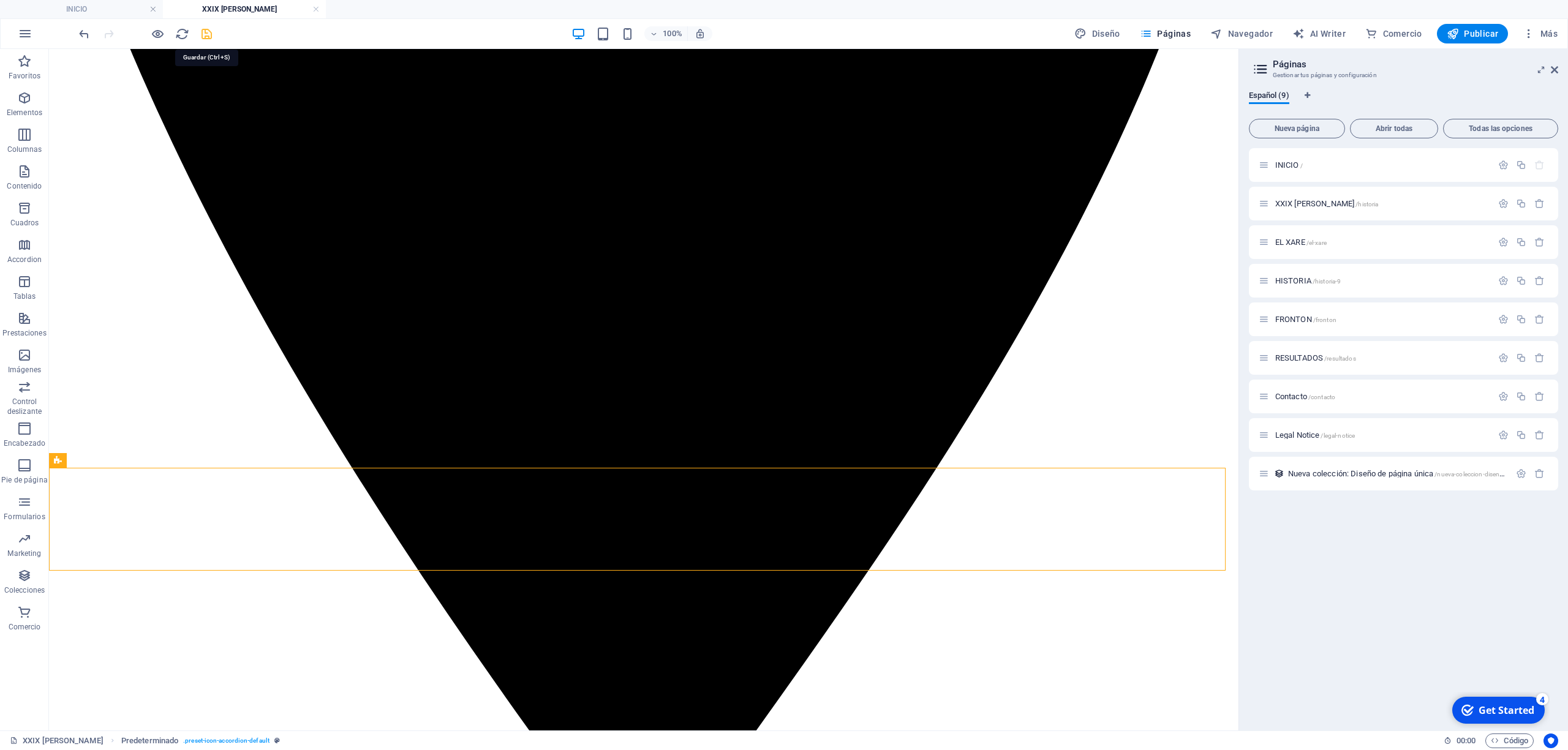
click at [201, 36] on icon "save" at bounding box center [207, 34] width 14 height 14
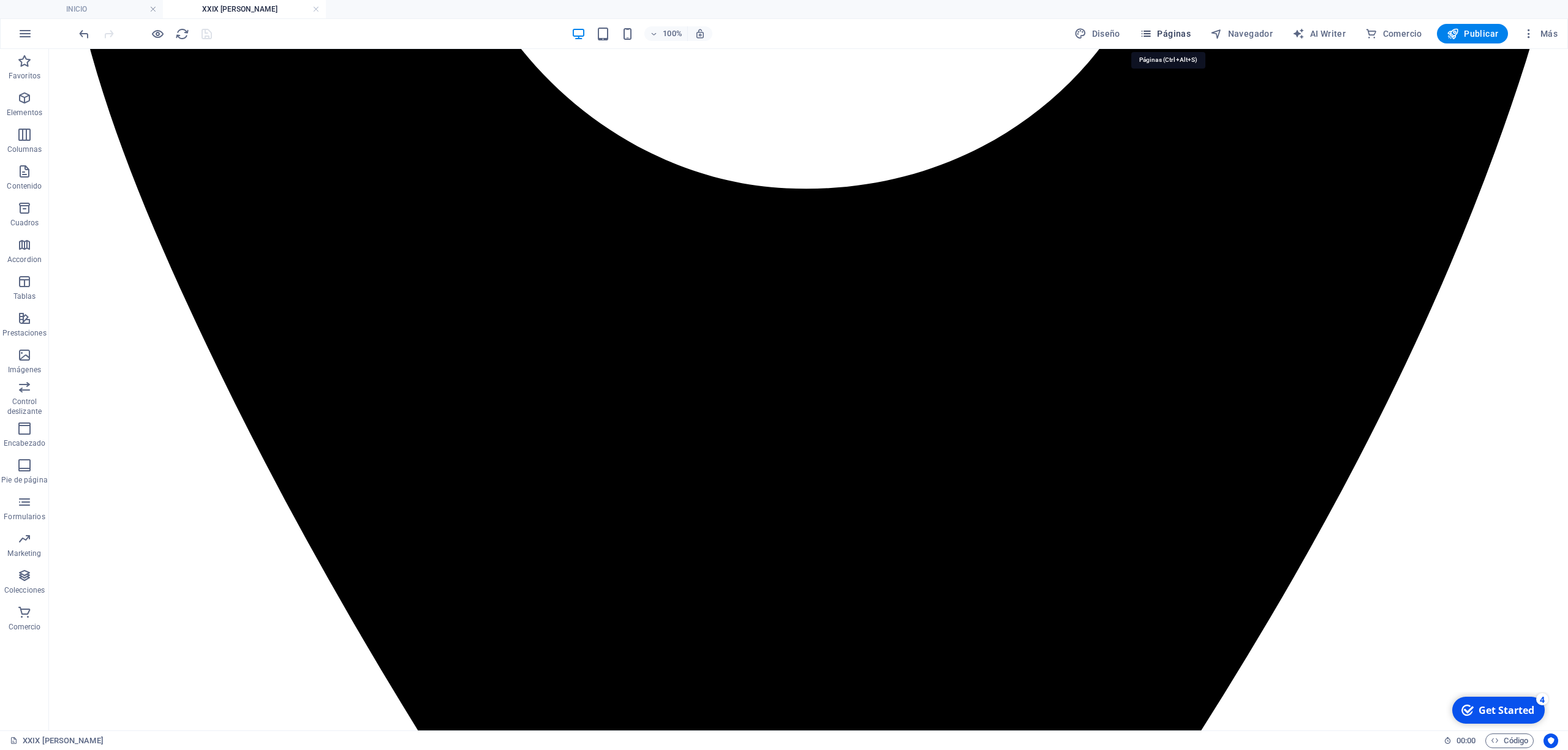
click at [1180, 35] on span "Páginas" at bounding box center [1165, 33] width 51 height 12
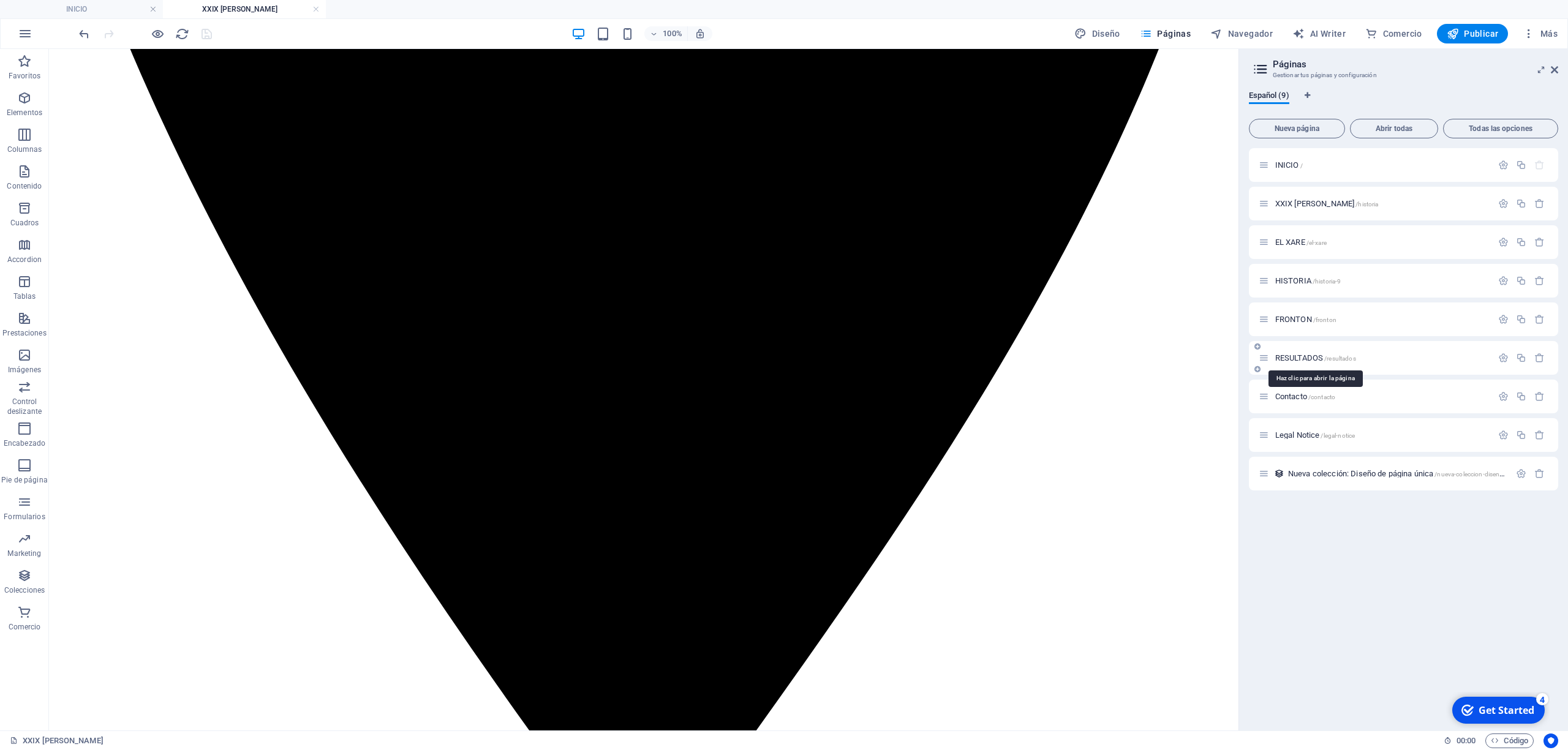
click at [1293, 354] on span "RESULTADOS /resultados" at bounding box center [1316, 358] width 81 height 9
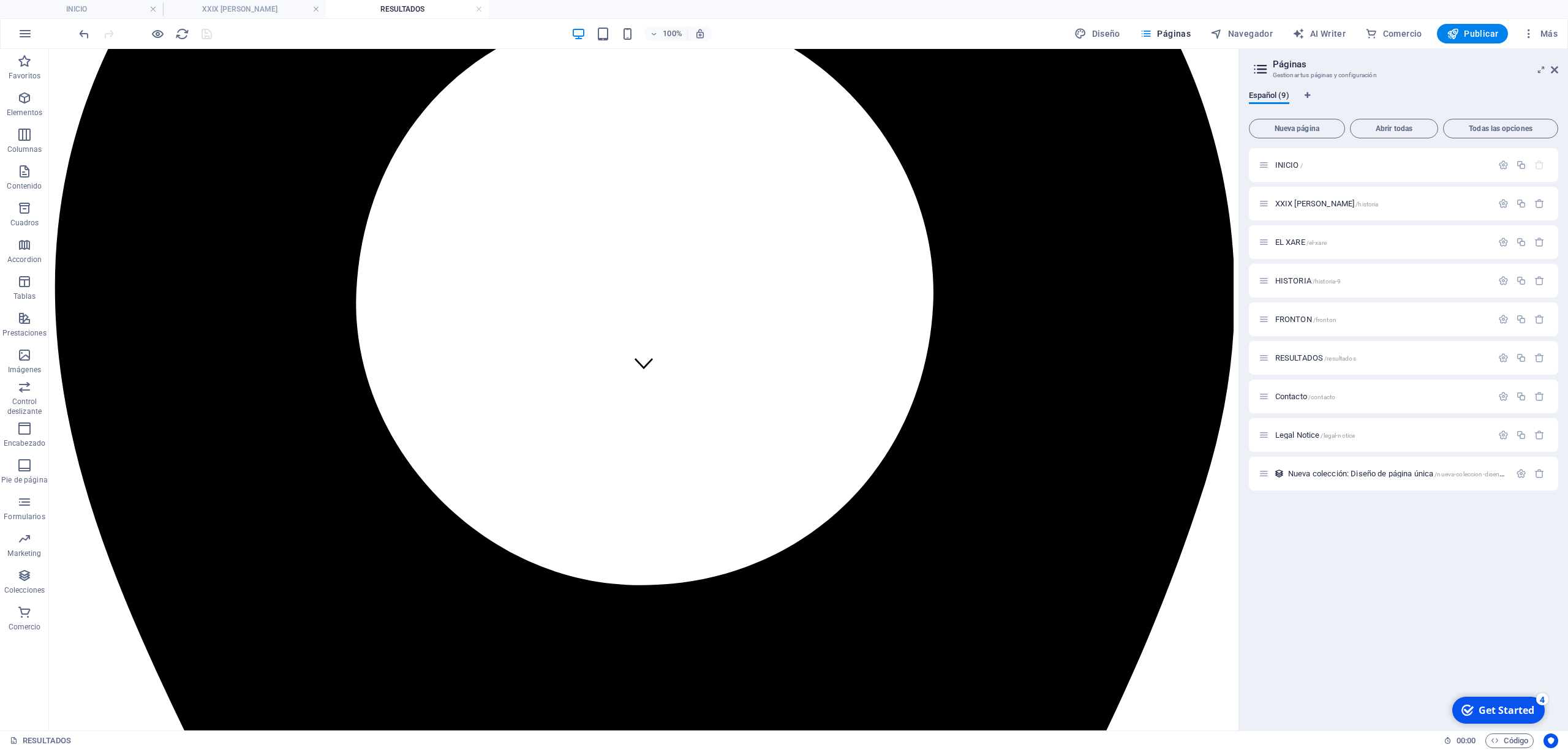
scroll to position [0, 0]
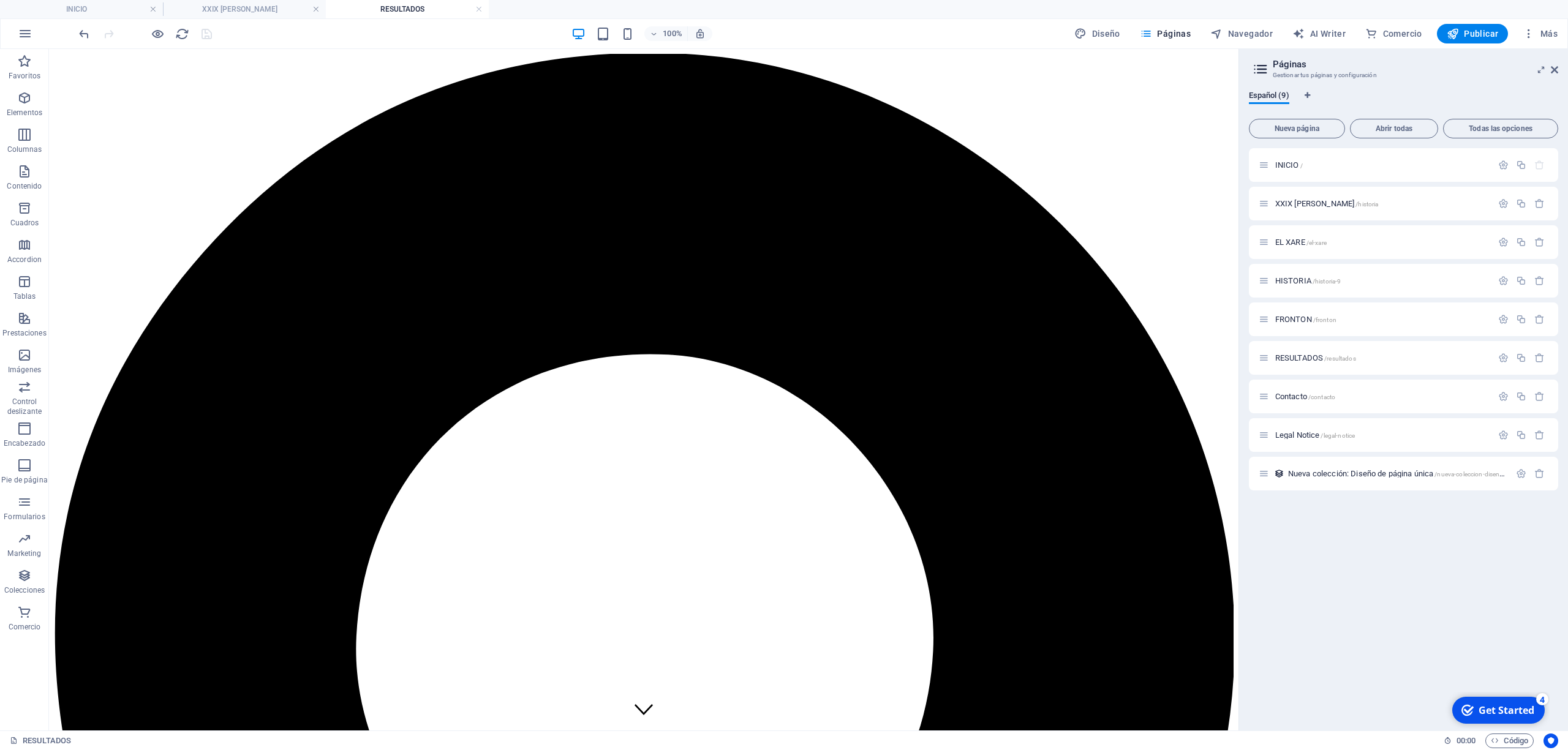
drag, startPoint x: 1233, startPoint y: 449, endPoint x: 1281, endPoint y: 95, distance: 357.2
click at [1324, 284] on span "/historia-9" at bounding box center [1327, 281] width 29 height 7
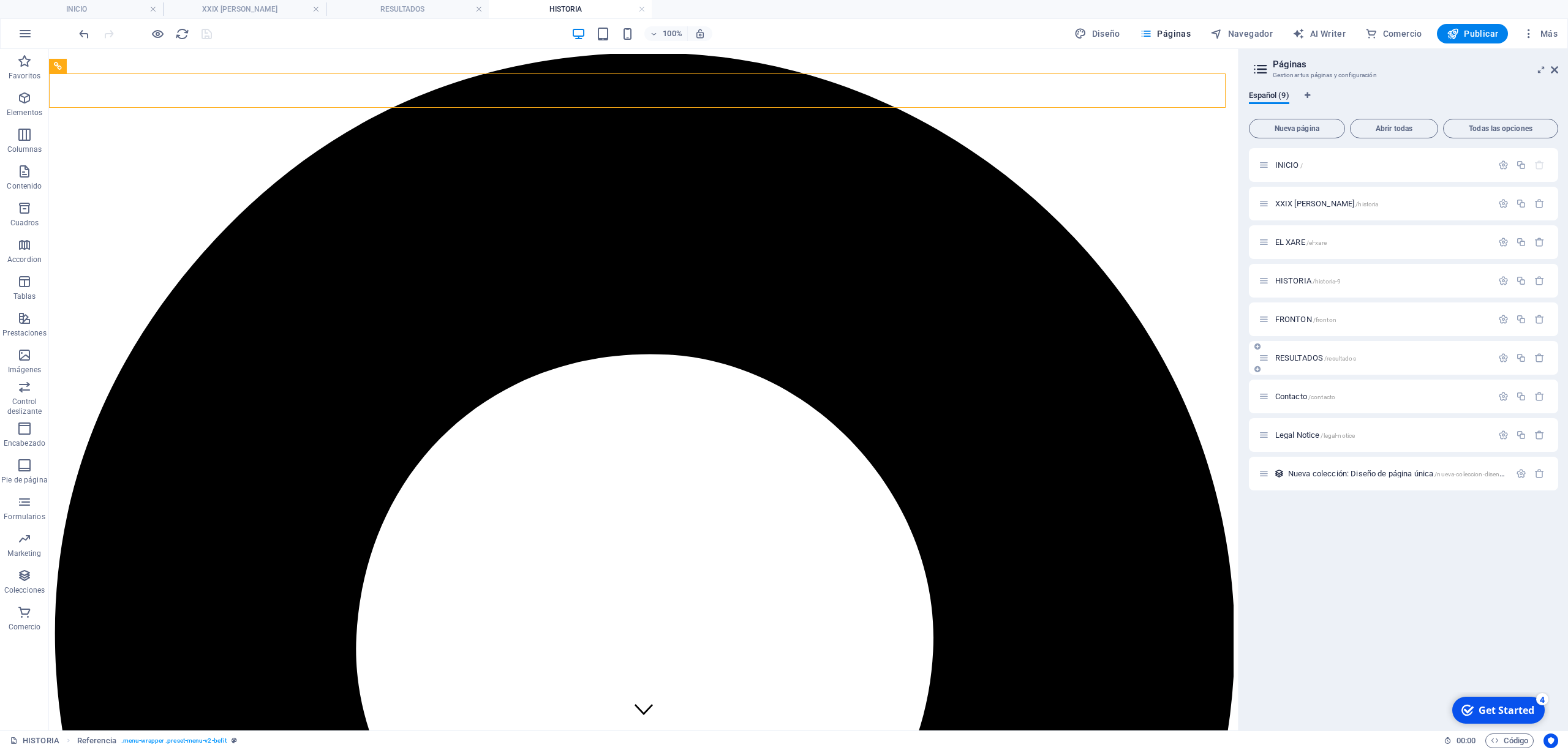
click at [1305, 366] on div "RESULTADOS /resultados" at bounding box center [1404, 357] width 310 height 34
click at [1304, 357] on span "RESULTADOS /resultados" at bounding box center [1316, 358] width 81 height 9
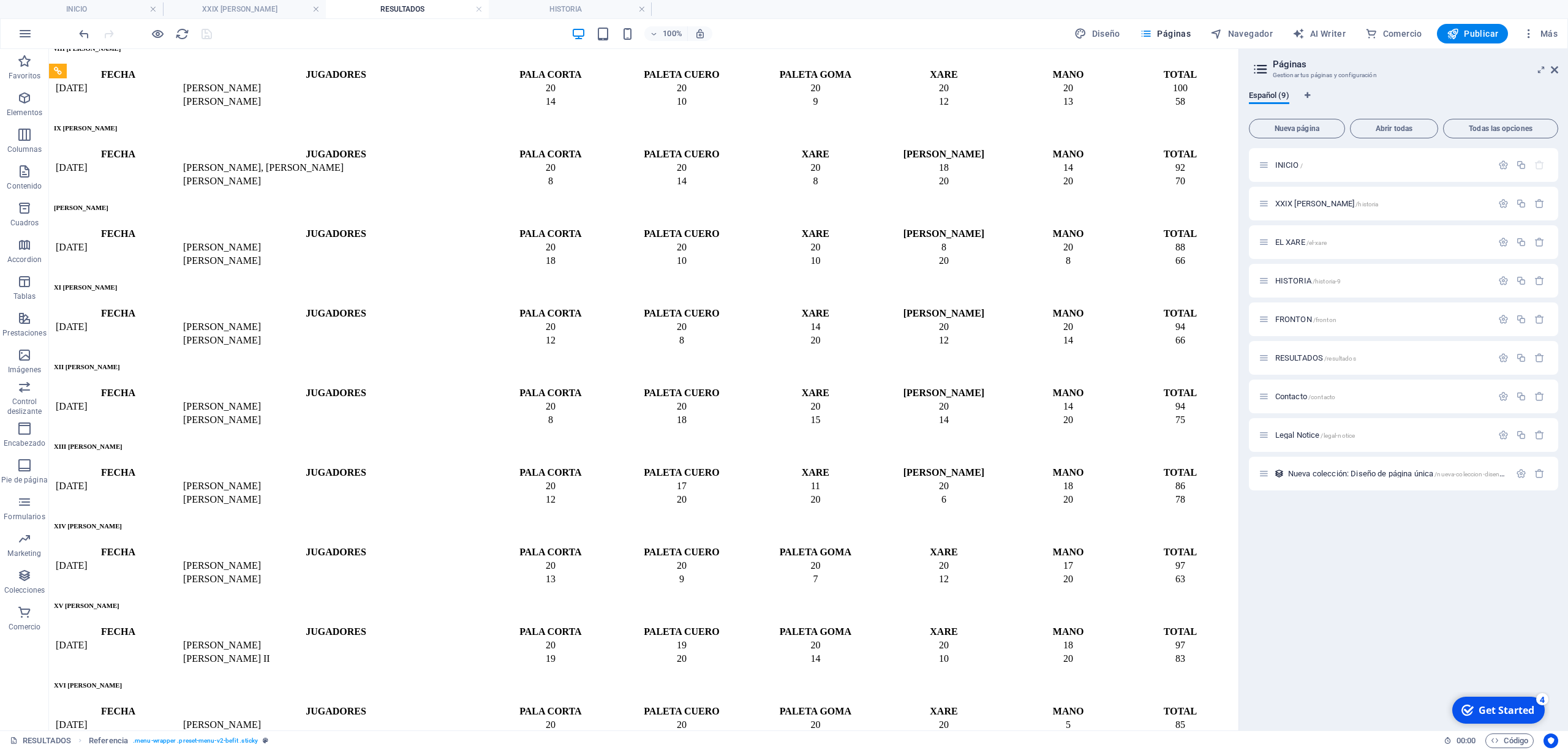
scroll to position [2724, 0]
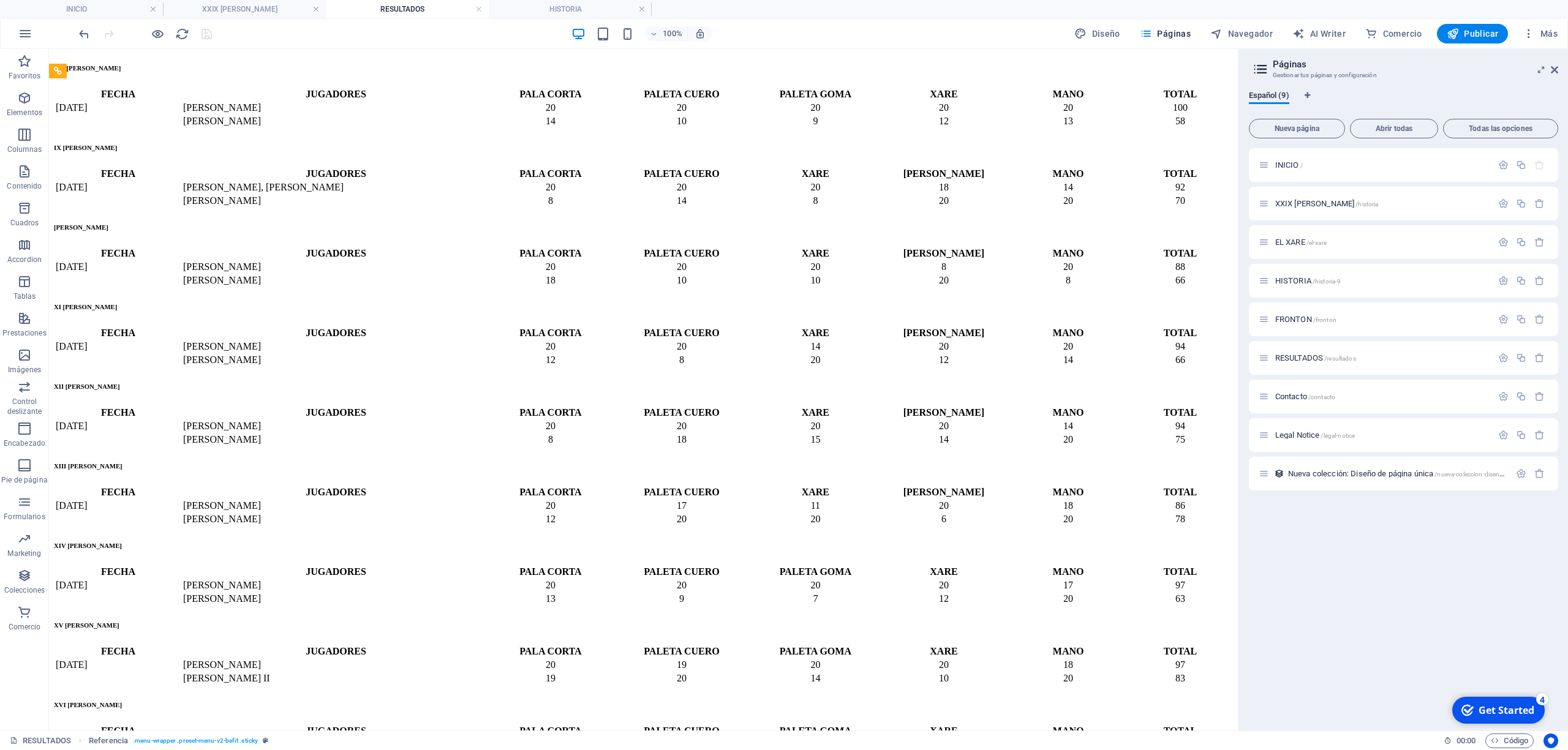
drag, startPoint x: 1233, startPoint y: 107, endPoint x: 1412, endPoint y: 214, distance: 208.5
click at [1469, 38] on span "Publicar" at bounding box center [1473, 33] width 52 height 12
